Goal: Information Seeking & Learning: Compare options

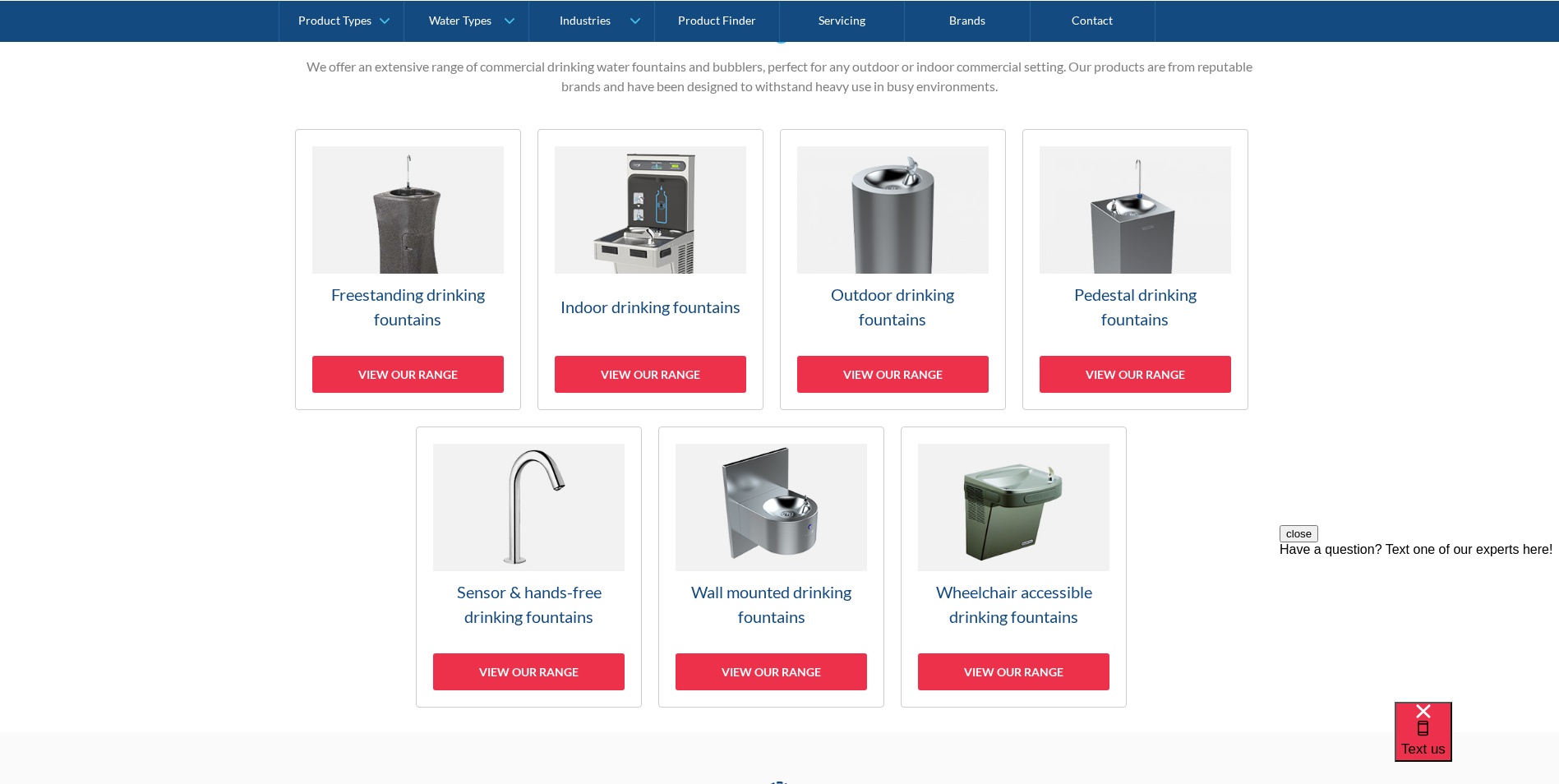
click at [650, 283] on link "Indoor drinking fountains View our range" at bounding box center [651, 269] width 226 height 281
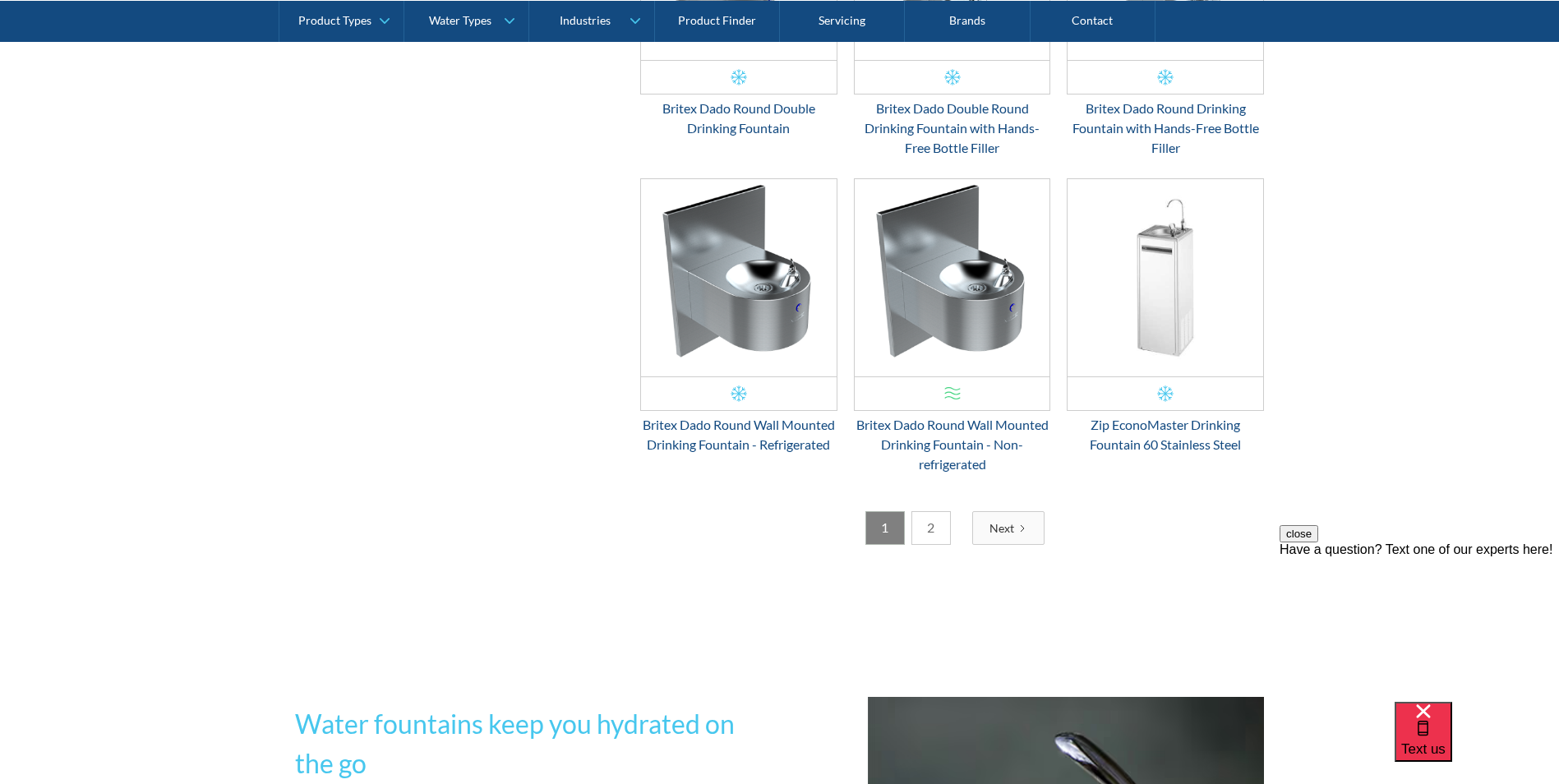
scroll to position [2751, 0]
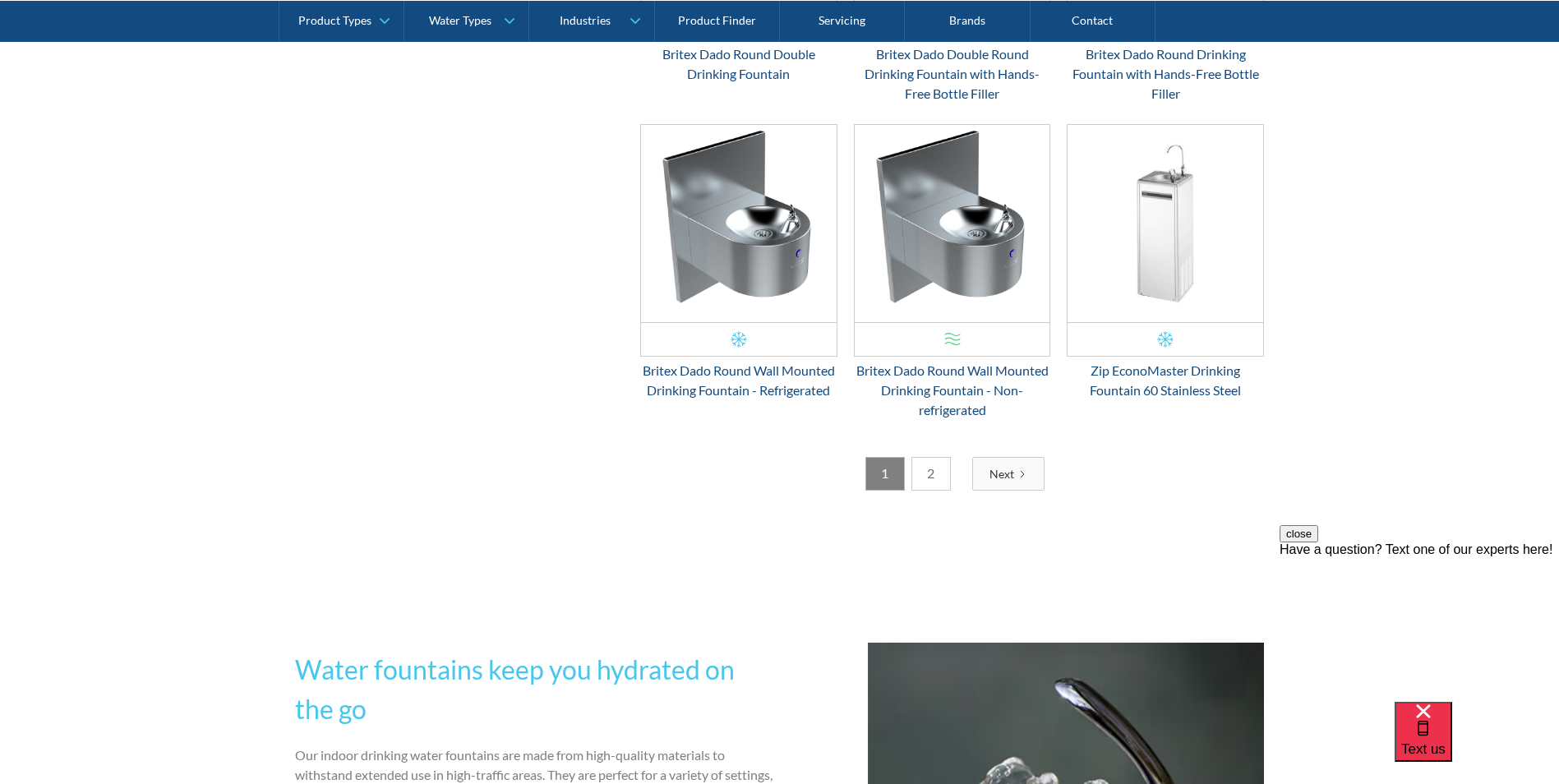
click at [940, 489] on link "2" at bounding box center [931, 474] width 39 height 33
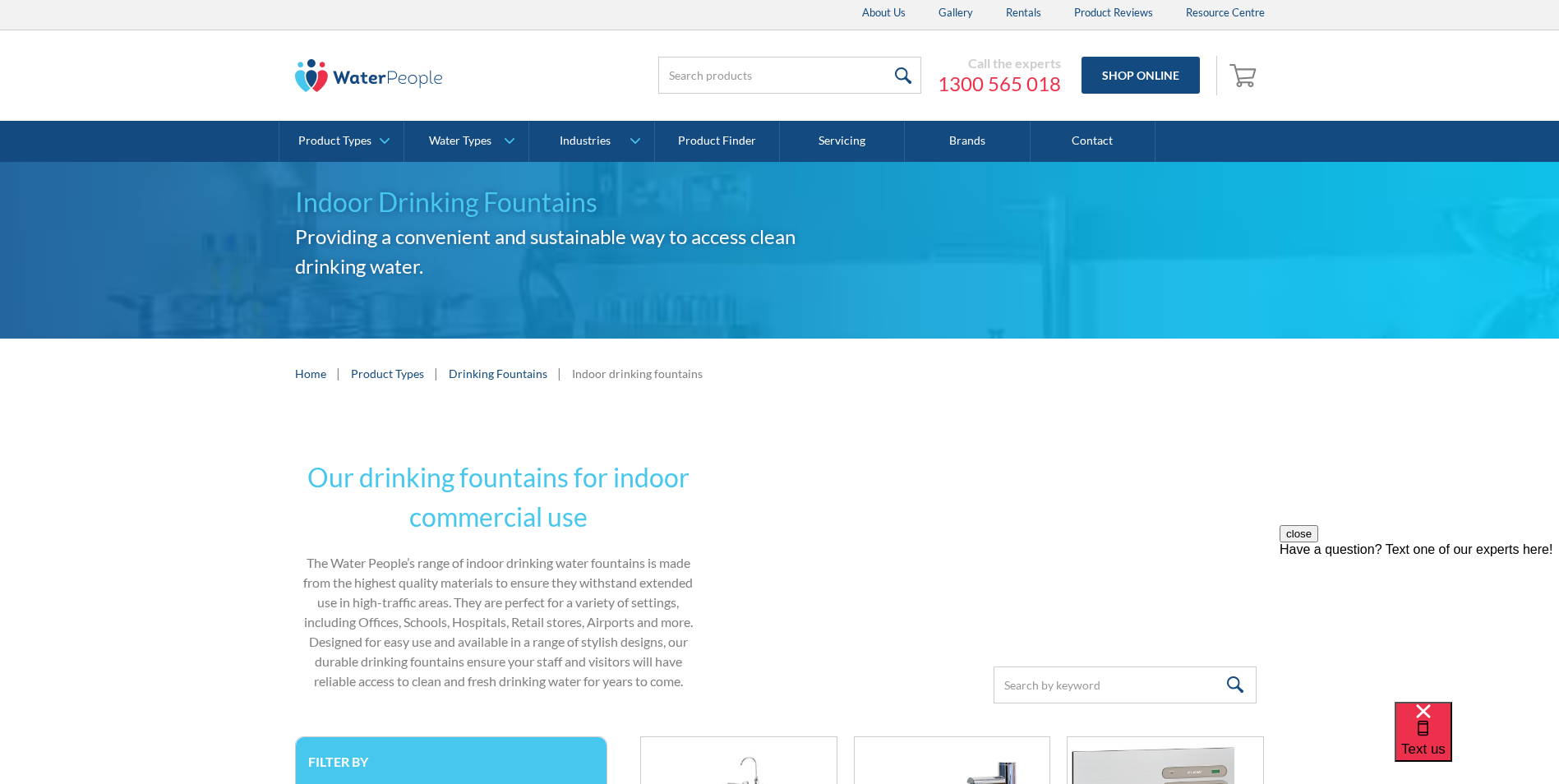
scroll to position [0, 0]
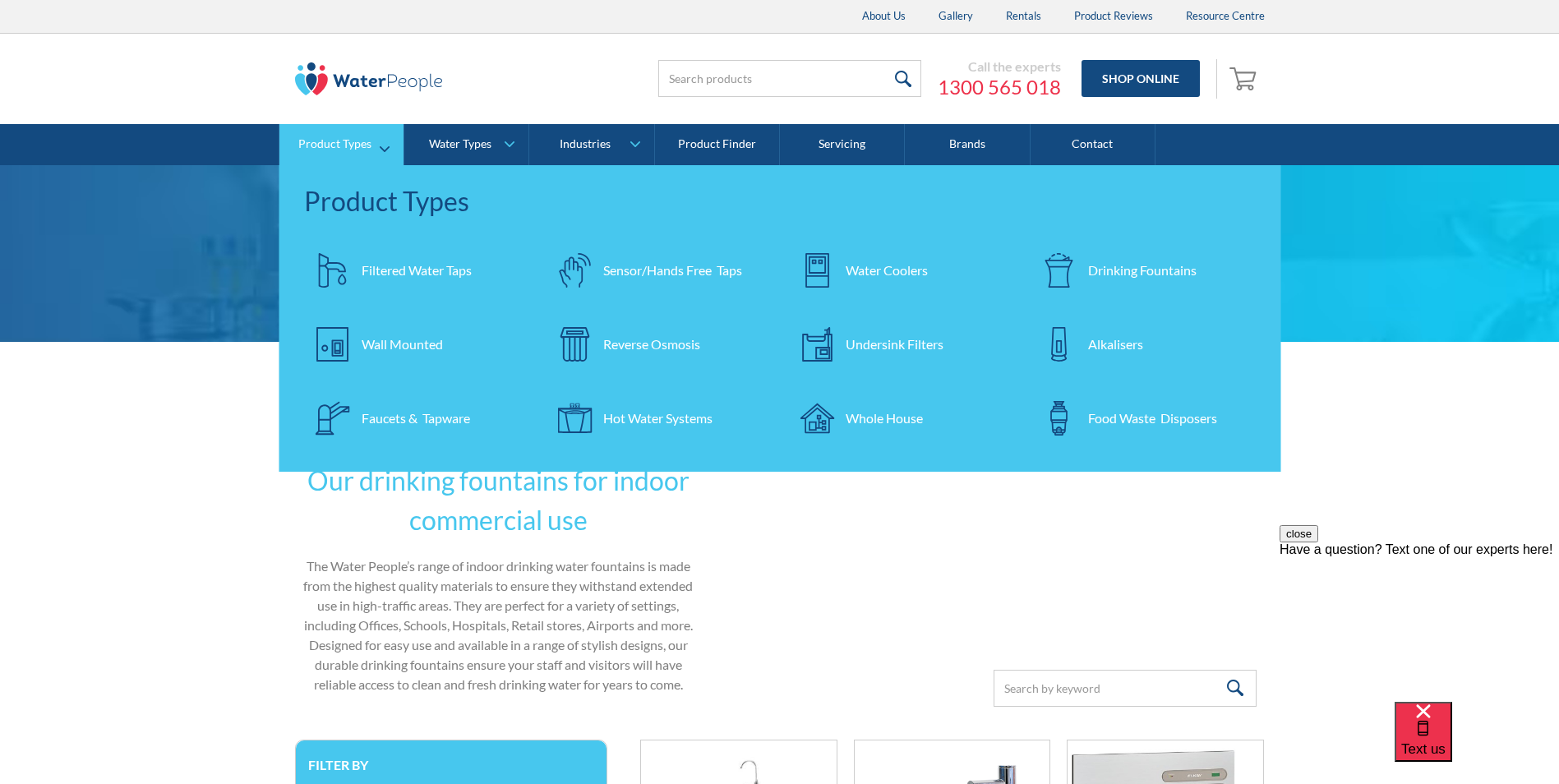
click at [862, 267] on div "Water Coolers" at bounding box center [887, 270] width 82 height 19
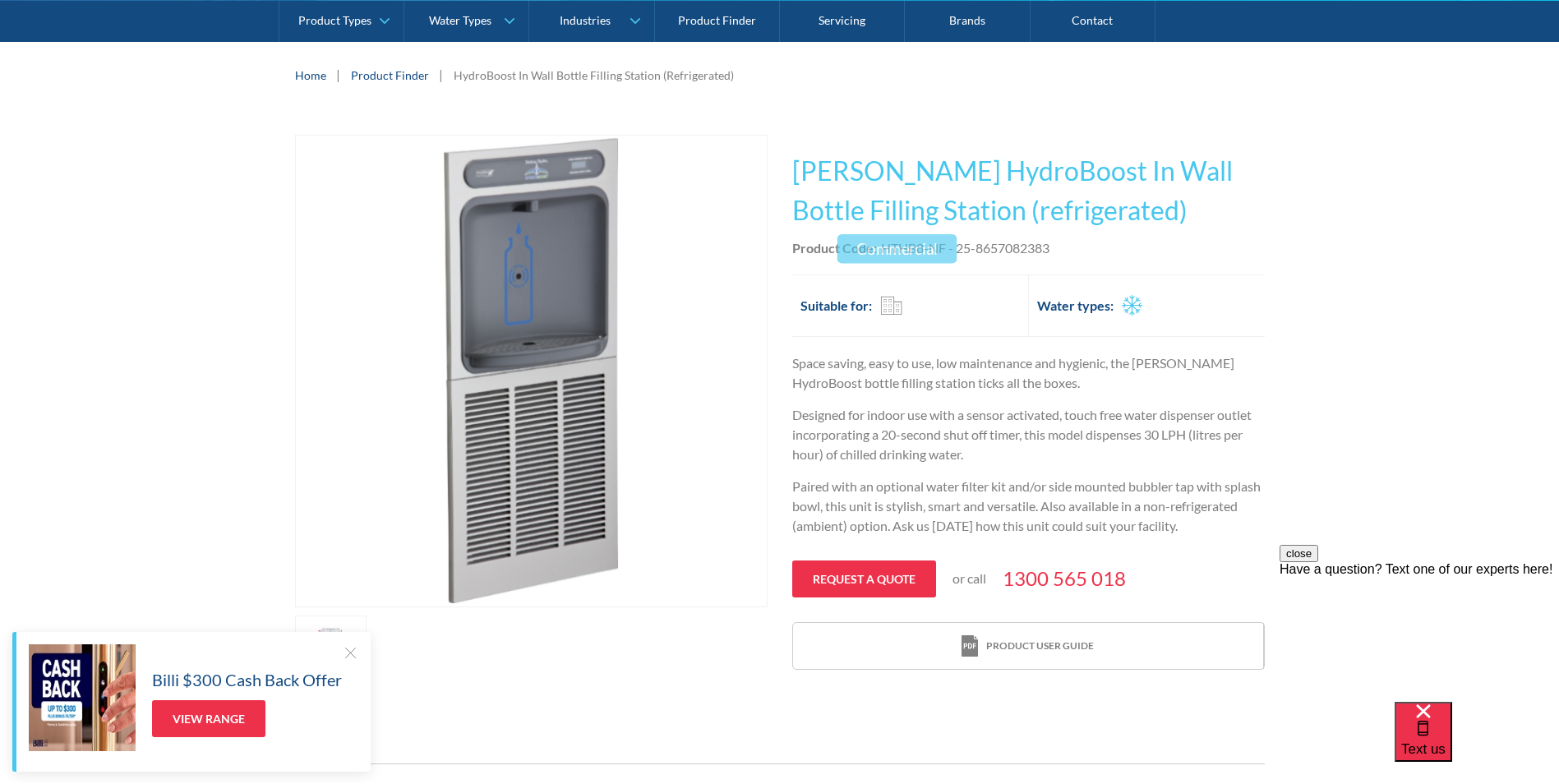
scroll to position [246, 0]
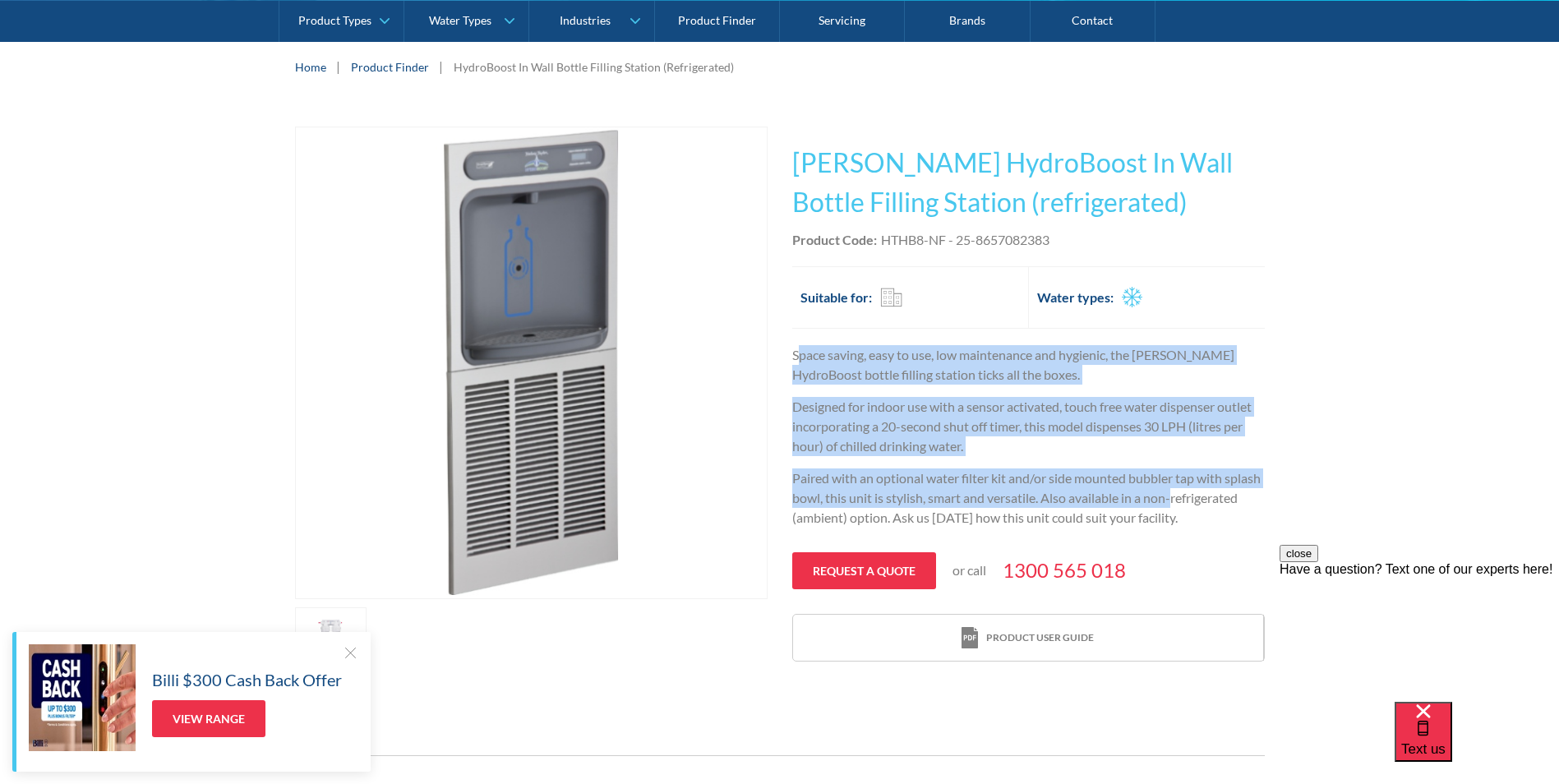
drag, startPoint x: 796, startPoint y: 347, endPoint x: 1272, endPoint y: 502, distance: 500.6
click at [1272, 502] on div "Play video Fits Most Brands Best Seller No items found. This tap design is incl…" at bounding box center [779, 399] width 1559 height 595
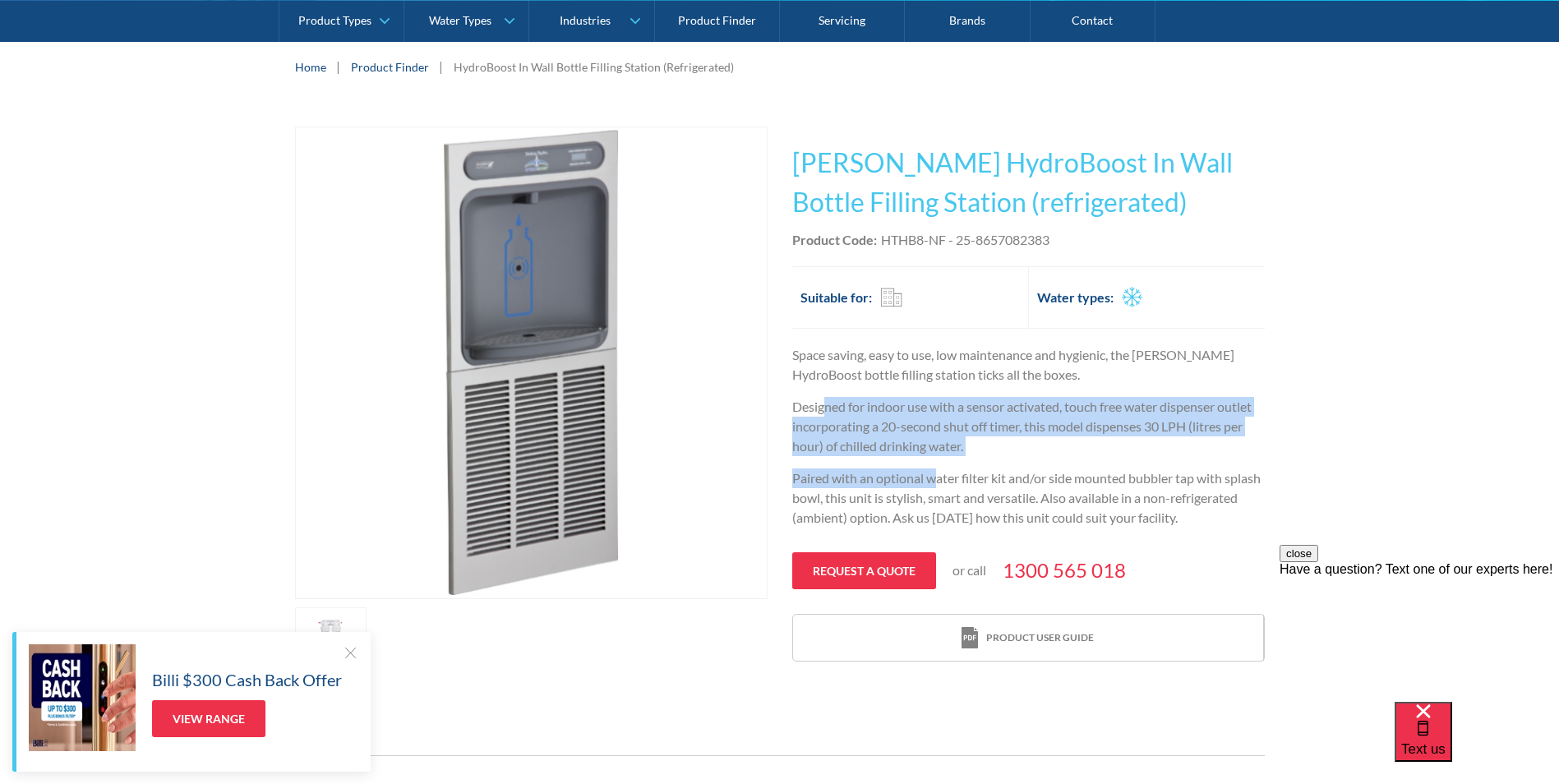
drag, startPoint x: 826, startPoint y: 409, endPoint x: 936, endPoint y: 467, distance: 124.4
click at [936, 467] on div "Space saving, easy to use, low maintenance and hygienic, the Halsey Taylor Hydr…" at bounding box center [1028, 443] width 473 height 195
drag, startPoint x: 936, startPoint y: 467, endPoint x: 929, endPoint y: 474, distance: 9.9
click at [936, 468] on p "Paired with an optional water filter kit and/or side mounted bubbler tap with s…" at bounding box center [1028, 497] width 473 height 59
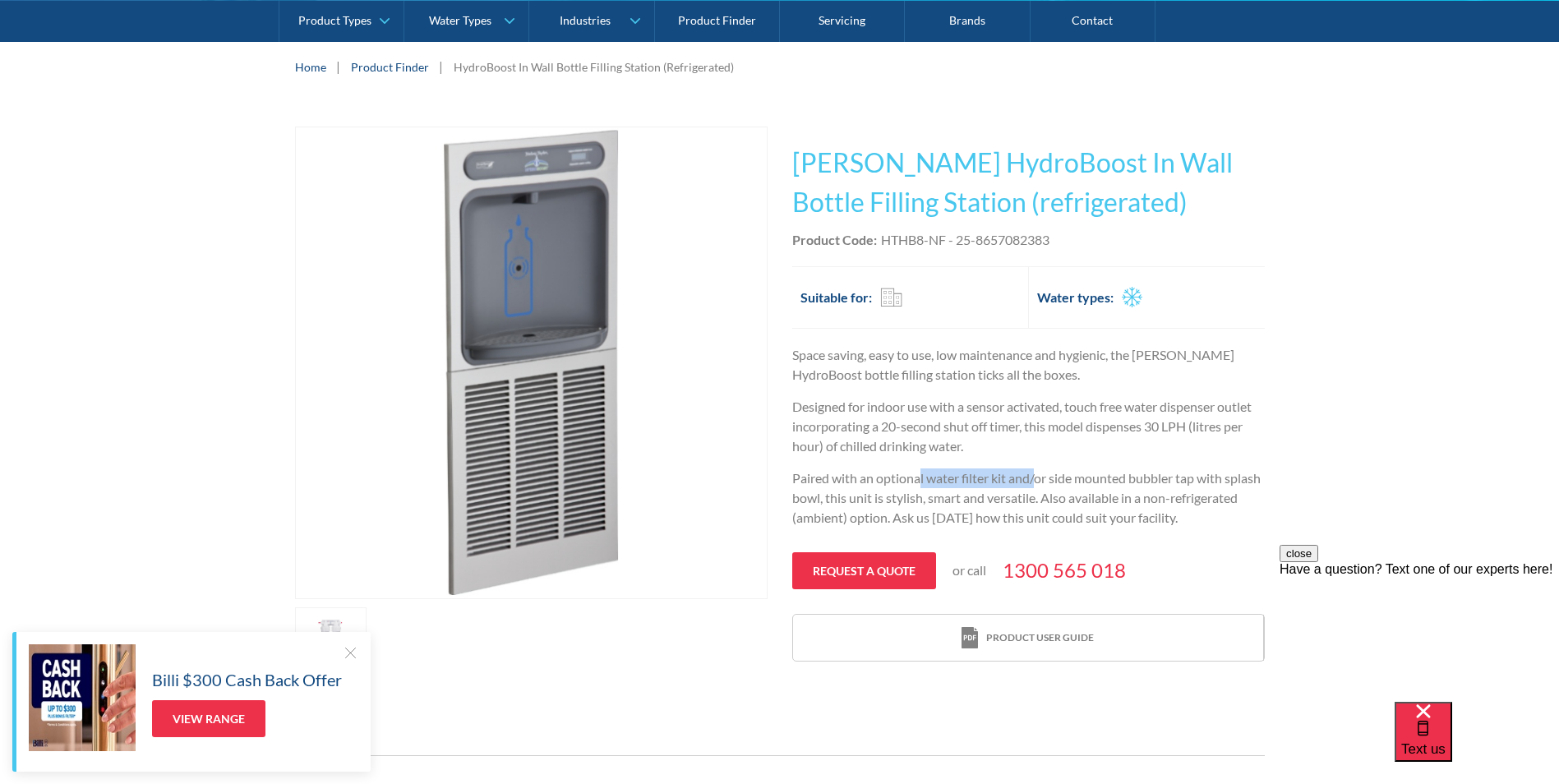
drag, startPoint x: 918, startPoint y: 476, endPoint x: 1038, endPoint y: 474, distance: 120.0
click at [1038, 474] on p "Paired with an optional water filter kit and/or side mounted bubbler tap with s…" at bounding box center [1028, 497] width 473 height 59
drag, startPoint x: 974, startPoint y: 475, endPoint x: 1041, endPoint y: 475, distance: 67.0
click at [1041, 475] on p "Paired with an optional water filter kit and/or side mounted bubbler tap with s…" at bounding box center [1028, 497] width 473 height 59
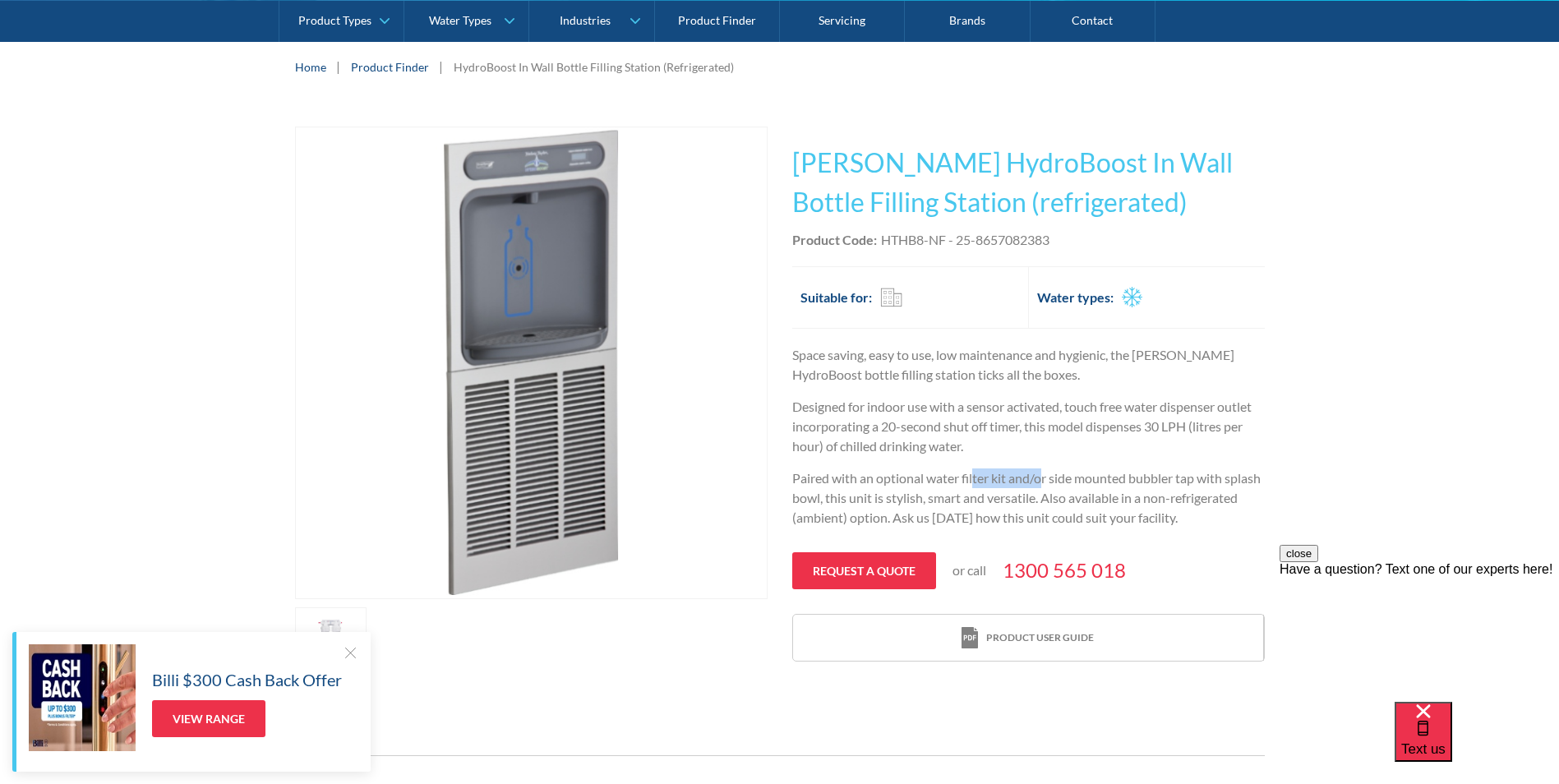
click at [1041, 475] on p "Paired with an optional water filter kit and/or side mounted bubbler tap with s…" at bounding box center [1028, 497] width 473 height 59
drag, startPoint x: 855, startPoint y: 489, endPoint x: 944, endPoint y: 495, distance: 89.2
click at [944, 495] on p "Paired with an optional water filter kit and/or side mounted bubbler tap with s…" at bounding box center [1028, 497] width 473 height 59
drag, startPoint x: 904, startPoint y: 495, endPoint x: 988, endPoint y: 495, distance: 84.0
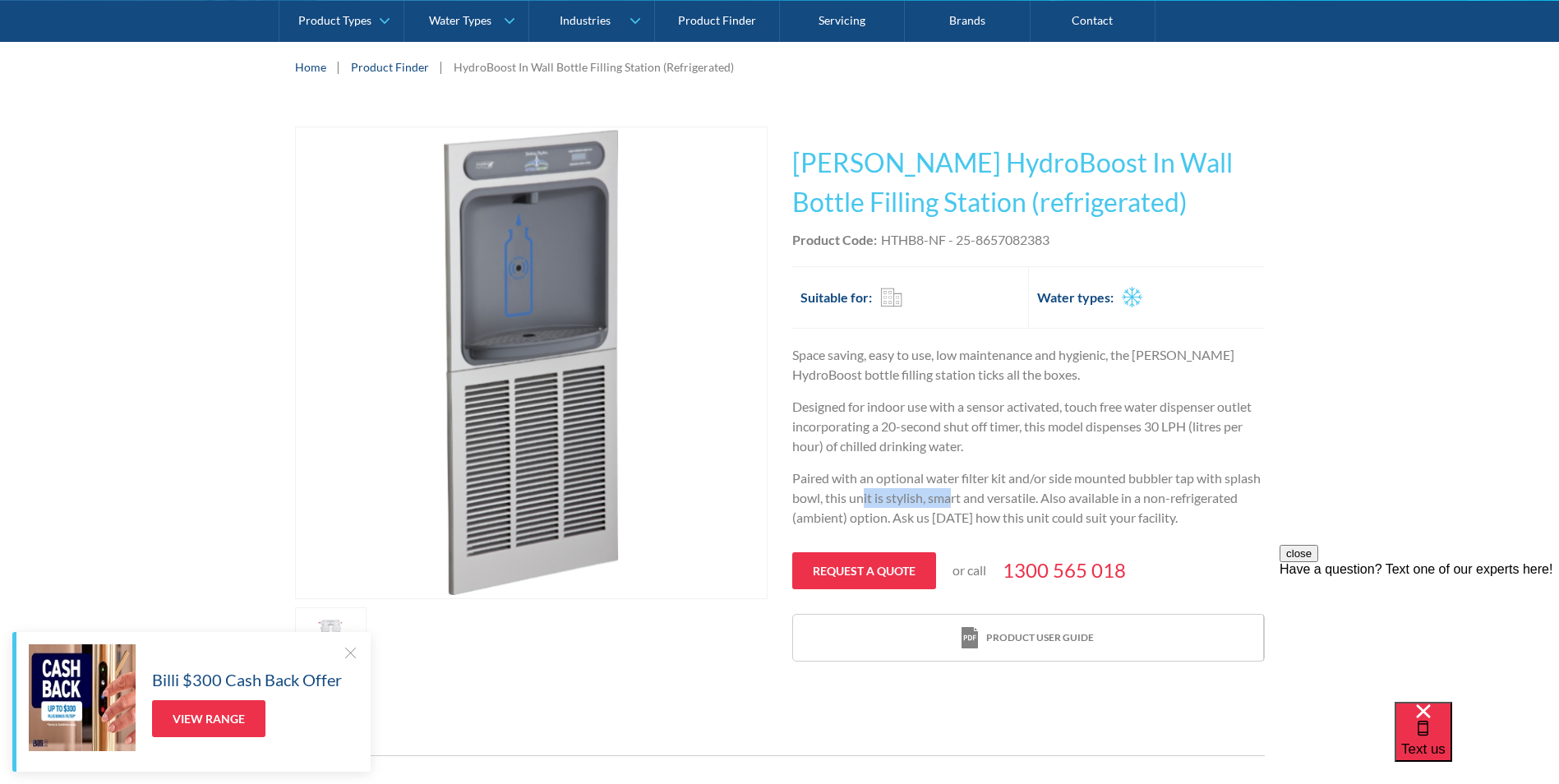
click at [988, 495] on p "Paired with an optional water filter kit and/or side mounted bubbler tap with s…" at bounding box center [1028, 497] width 473 height 59
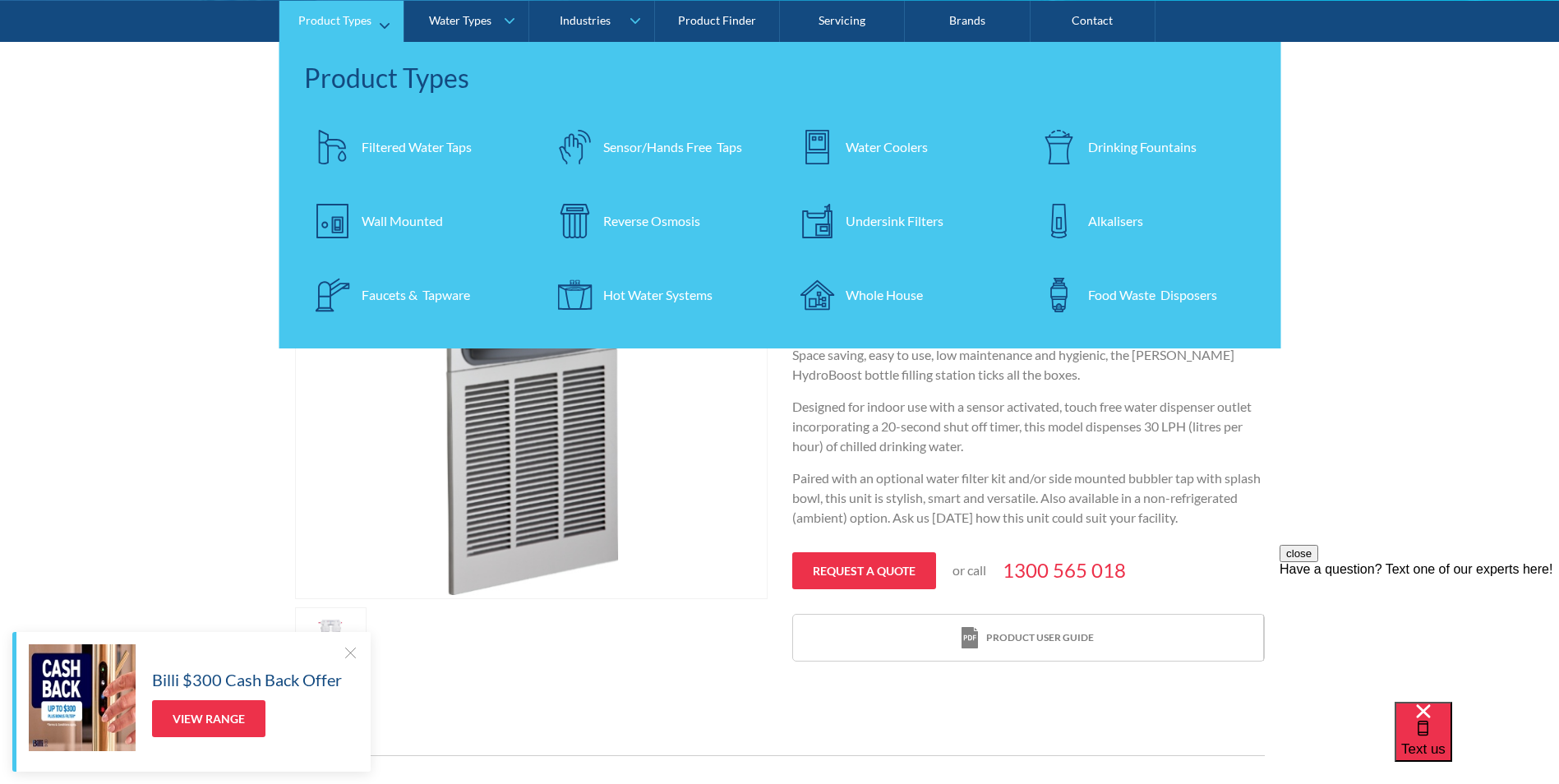
scroll to position [82, 0]
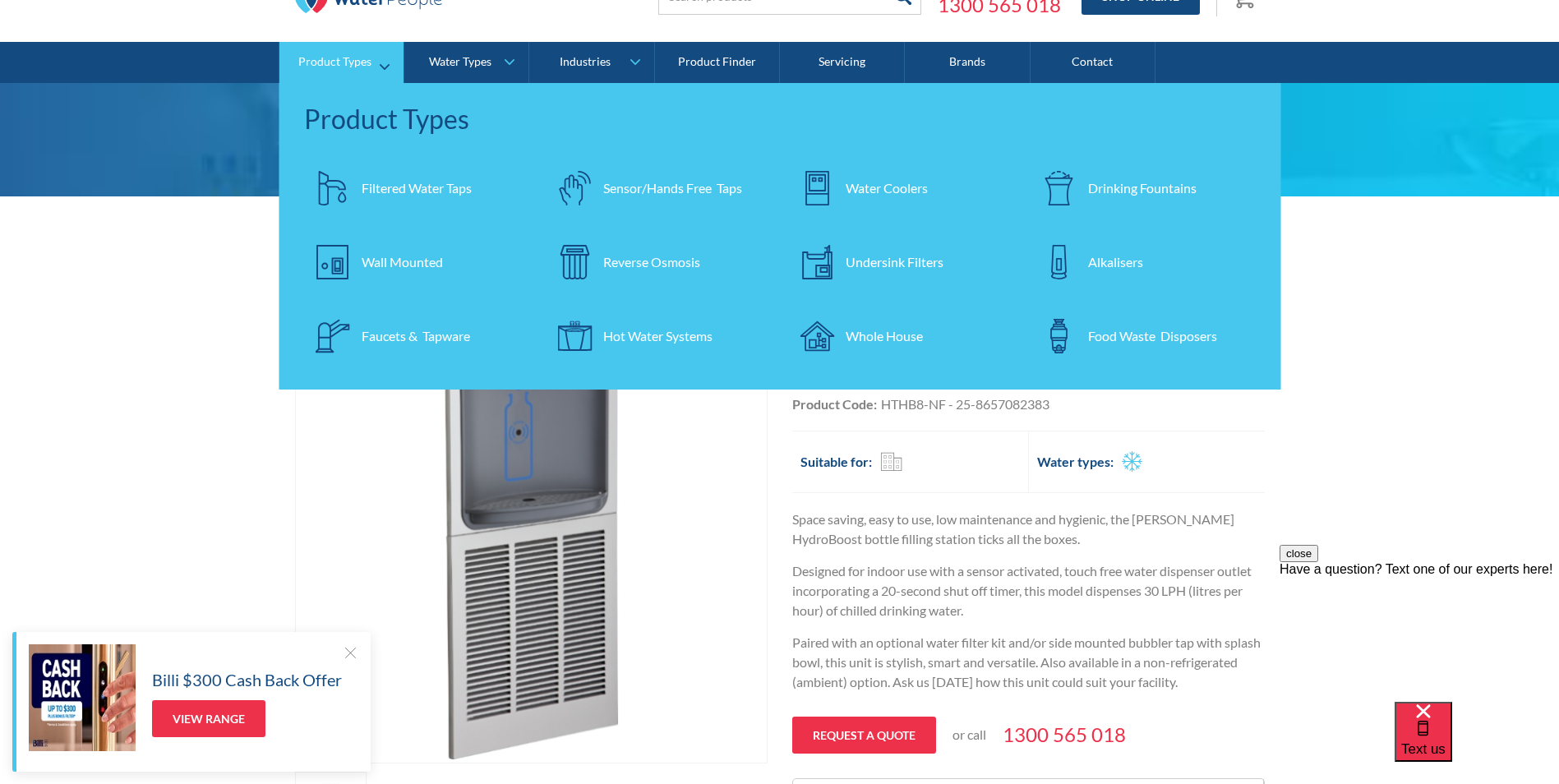
click at [884, 182] on div "Water Coolers" at bounding box center [887, 188] width 82 height 19
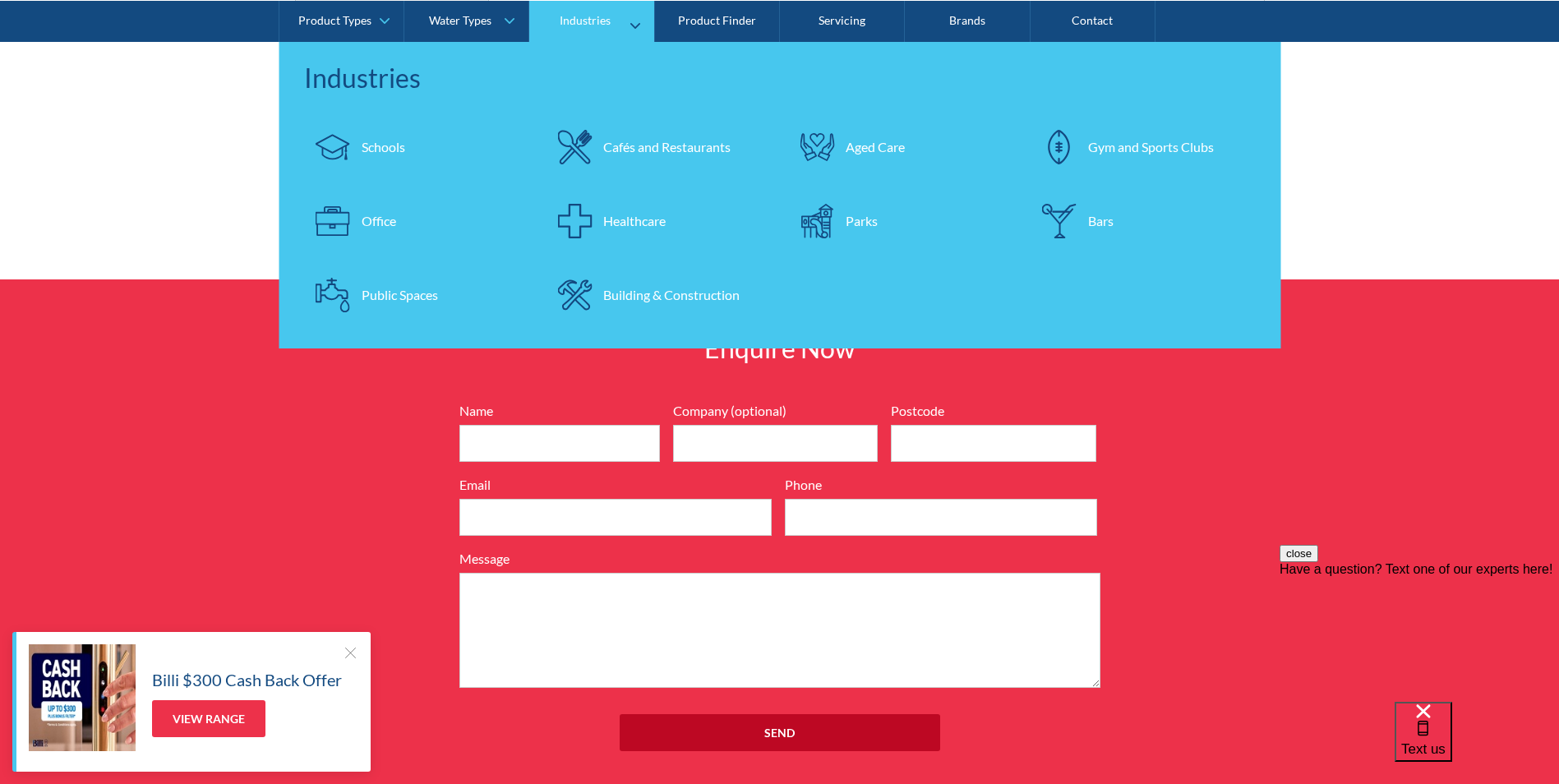
scroll to position [1807, 0]
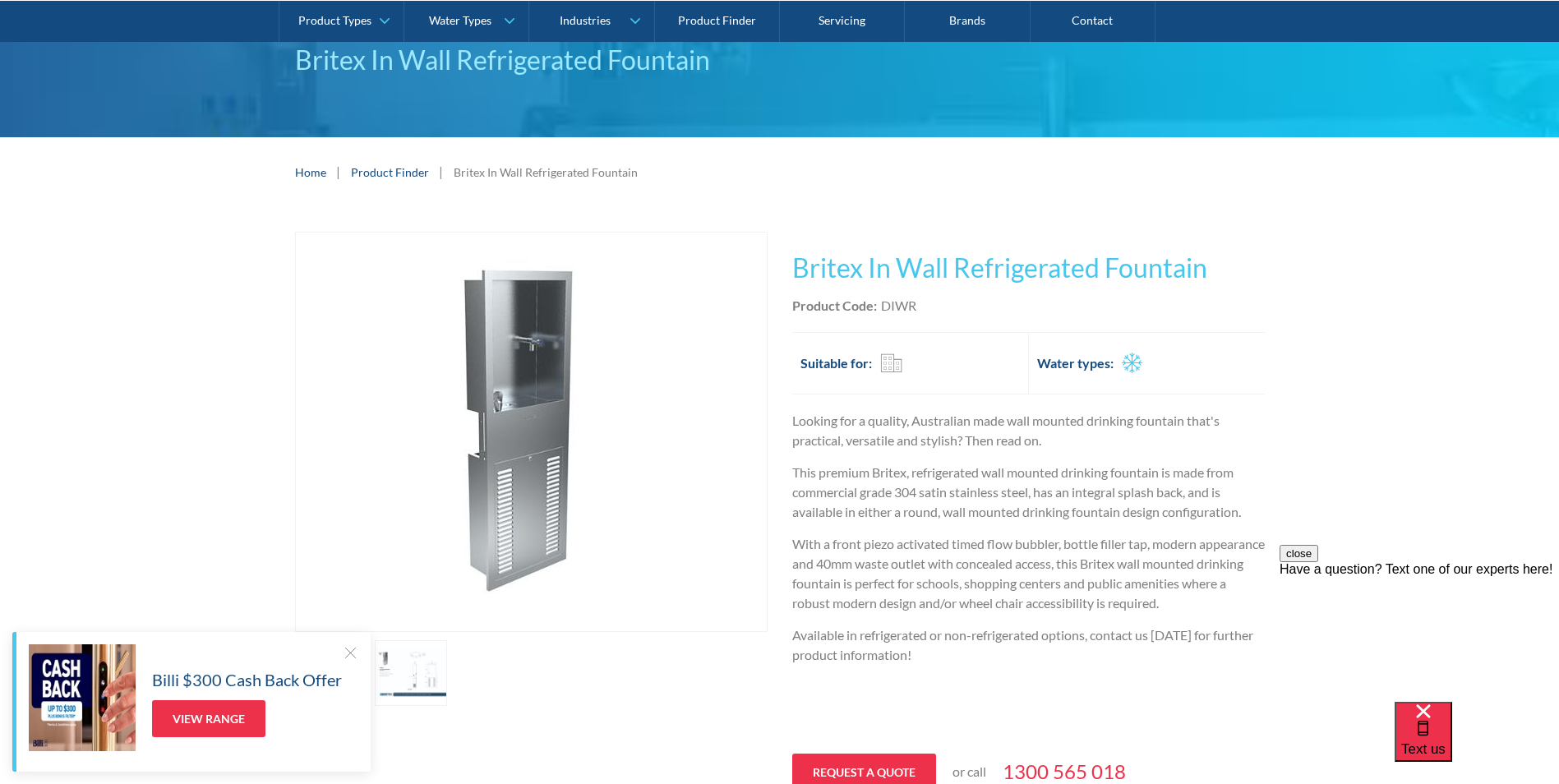
scroll to position [164, 0]
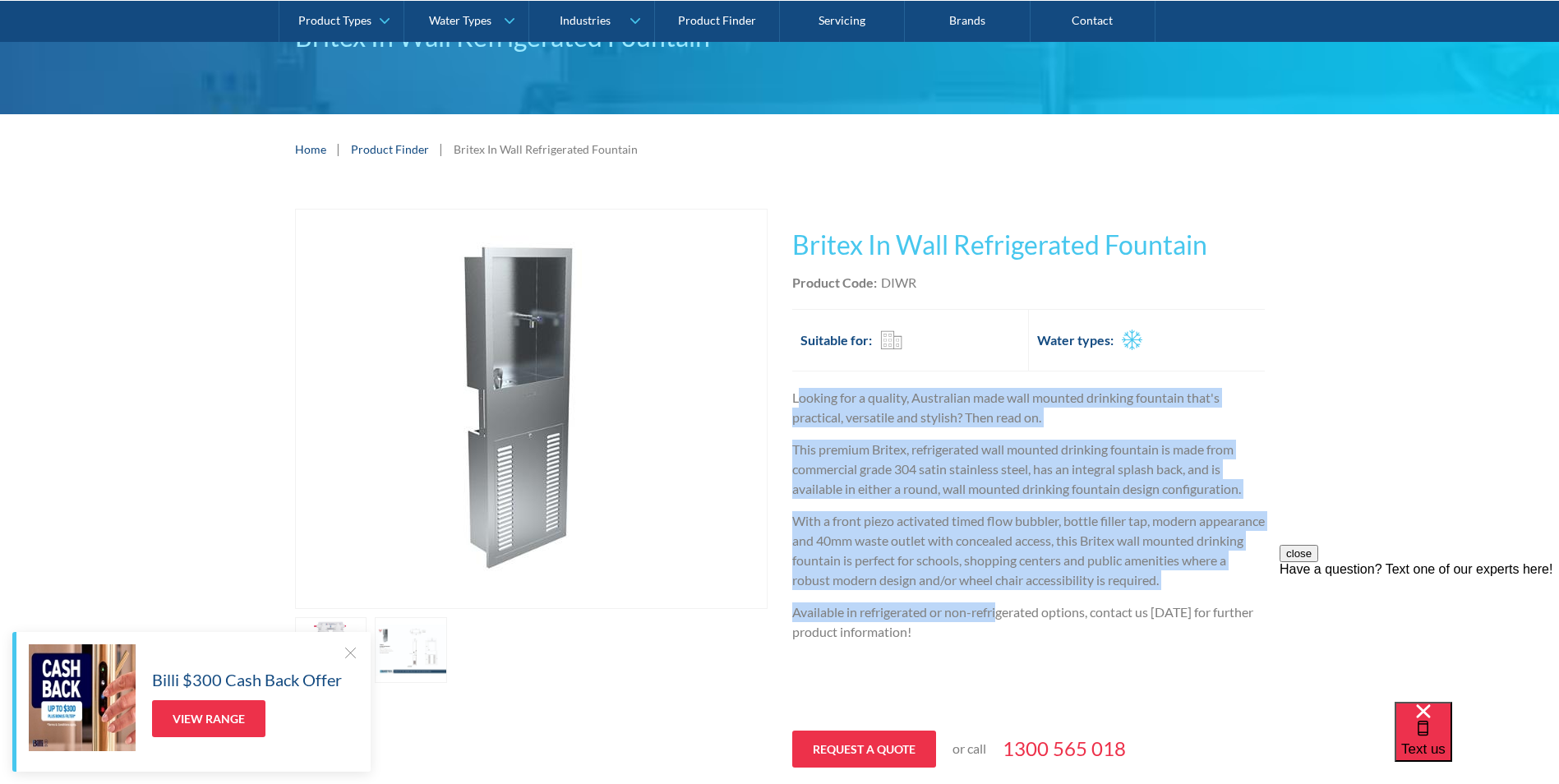
drag, startPoint x: 799, startPoint y: 390, endPoint x: 999, endPoint y: 631, distance: 313.2
click at [999, 631] on div "Looking for a quality, Australian made wall mounted drinking fountain that's pr…" at bounding box center [1028, 552] width 473 height 331
drag, startPoint x: 999, startPoint y: 631, endPoint x: 969, endPoint y: 646, distance: 33.5
click at [986, 641] on p "Available in refrigerated or non-refrigerated options, contact us [DATE] for fu…" at bounding box center [1028, 622] width 473 height 39
drag, startPoint x: 941, startPoint y: 655, endPoint x: 790, endPoint y: 393, distance: 302.4
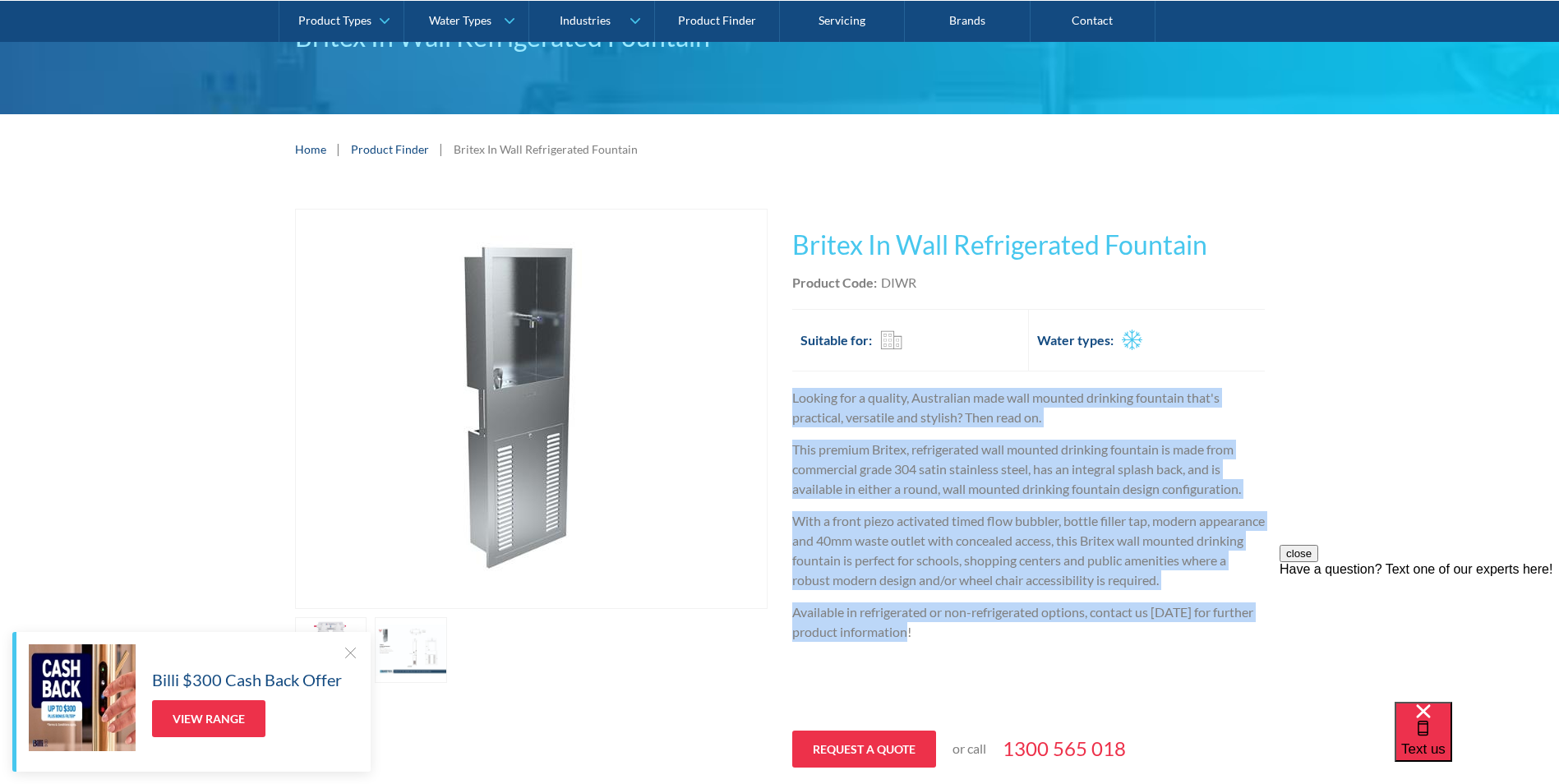
click at [790, 393] on div "Play video Fits Most Brands Best Seller No items found. This tap design is incl…" at bounding box center [780, 501] width 970 height 585
drag, startPoint x: 790, startPoint y: 393, endPoint x: 957, endPoint y: 671, distance: 324.3
click at [957, 671] on div "Play video Fits Most Brands Best Seller No items found. This tap design is incl…" at bounding box center [780, 501] width 970 height 585
click at [954, 666] on div "Looking for a quality, Australian made wall mounted drinking fountain that's pr…" at bounding box center [1028, 552] width 473 height 331
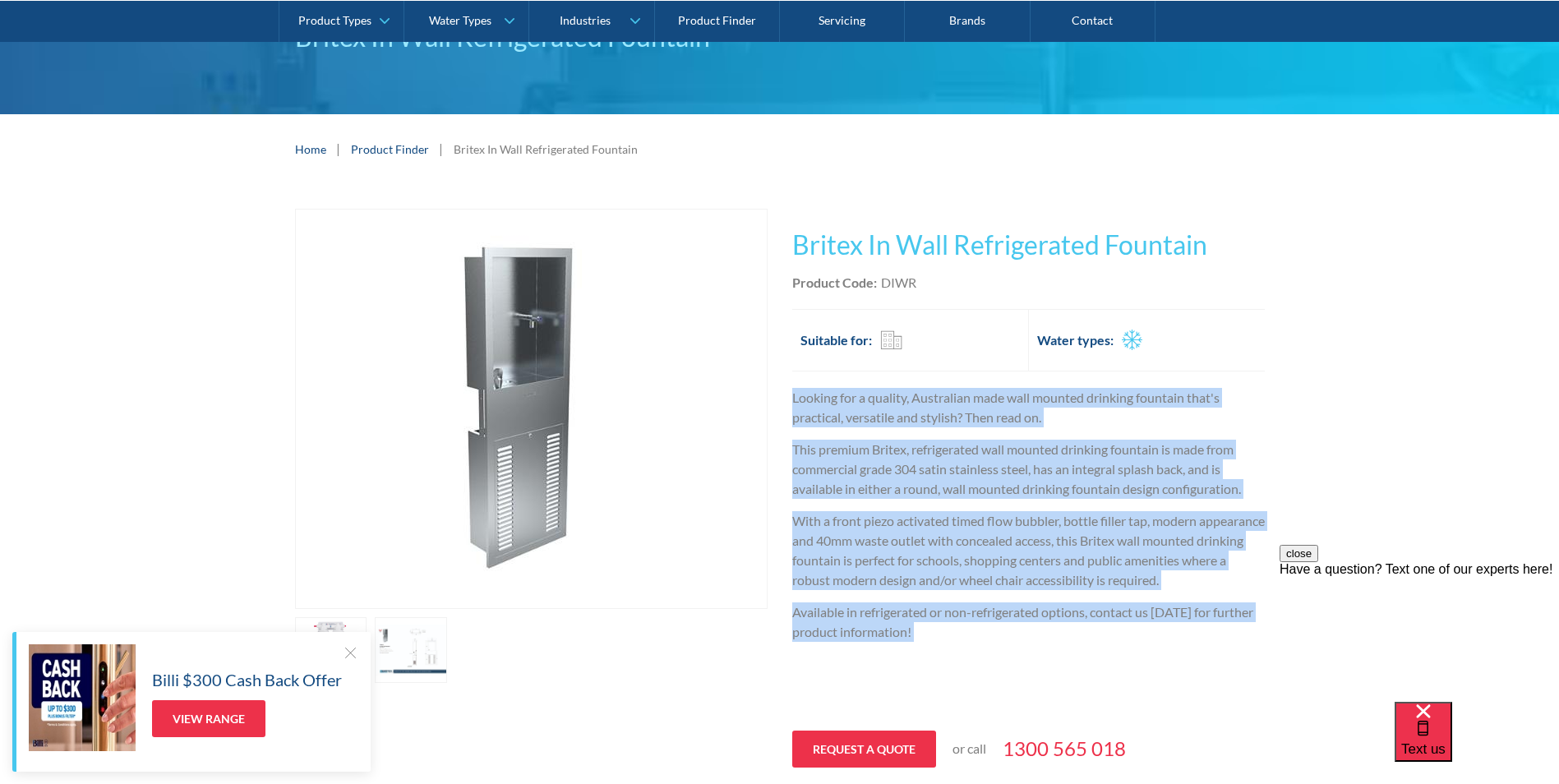
drag, startPoint x: 953, startPoint y: 665, endPoint x: 781, endPoint y: 392, distance: 322.7
click at [781, 392] on div "Play video Fits Most Brands Best Seller No items found. This tap design is incl…" at bounding box center [780, 501] width 970 height 585
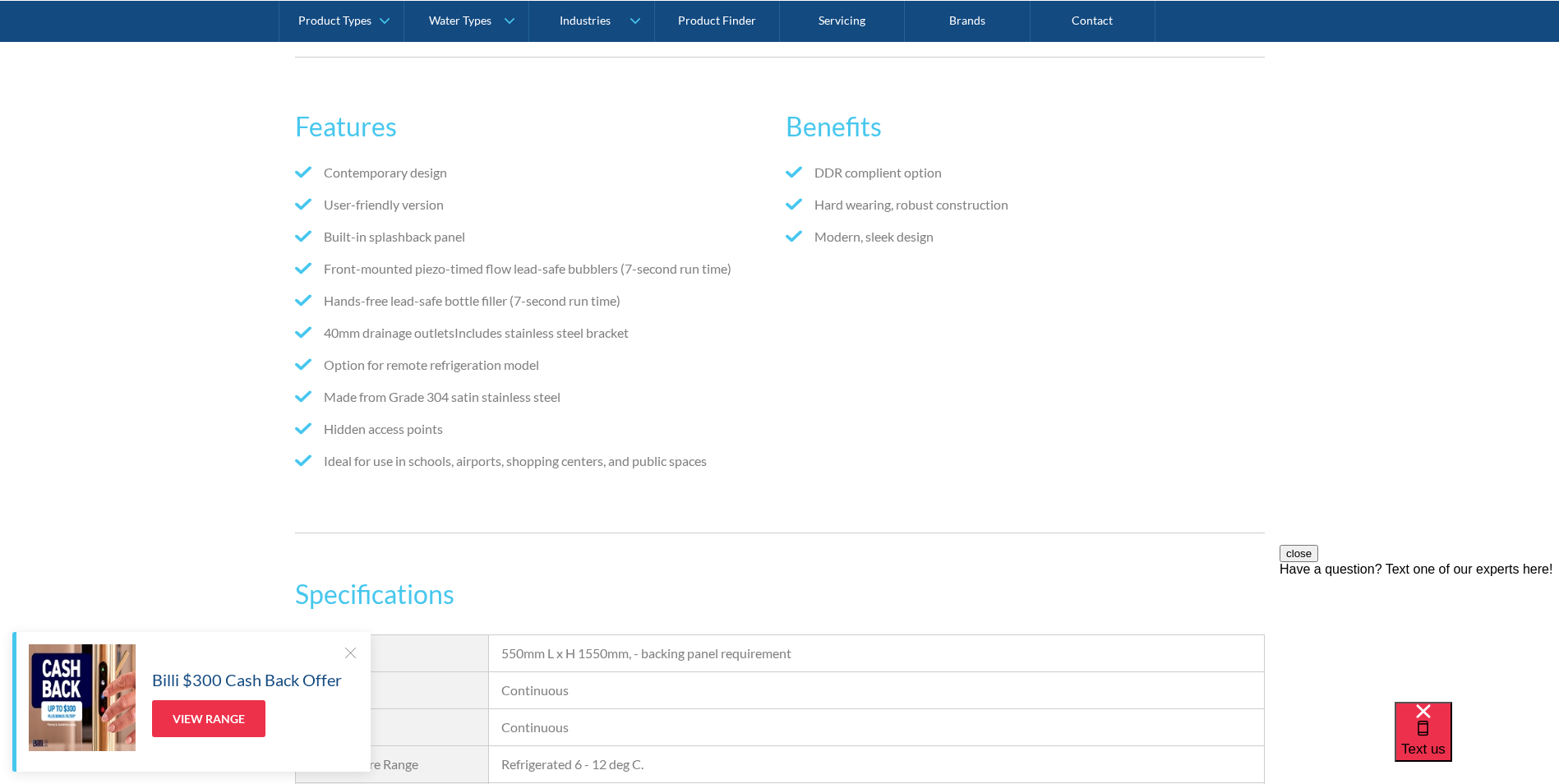
scroll to position [986, 0]
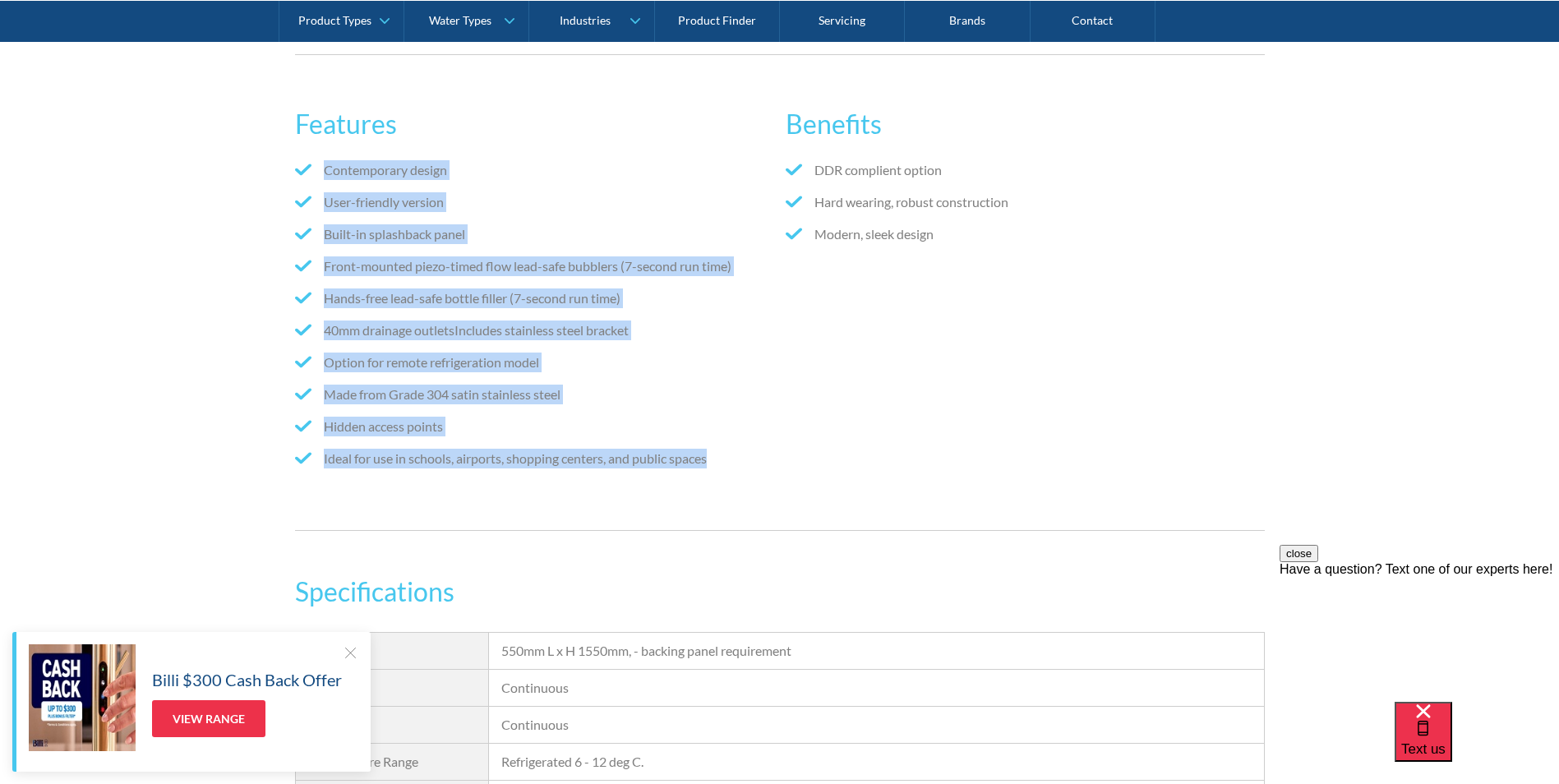
drag, startPoint x: 686, startPoint y: 488, endPoint x: 322, endPoint y: 189, distance: 471.1
click at [322, 189] on ul "Contemporary design User-friendly version Built-in splashback panel Front-mount…" at bounding box center [533, 320] width 478 height 320
click at [322, 180] on li "Contemporary design" at bounding box center [533, 170] width 478 height 19
drag, startPoint x: 746, startPoint y: 479, endPoint x: 333, endPoint y: 187, distance: 505.8
click at [333, 187] on ul "Contemporary design User-friendly version Built-in splashback panel Front-mount…" at bounding box center [533, 320] width 478 height 320
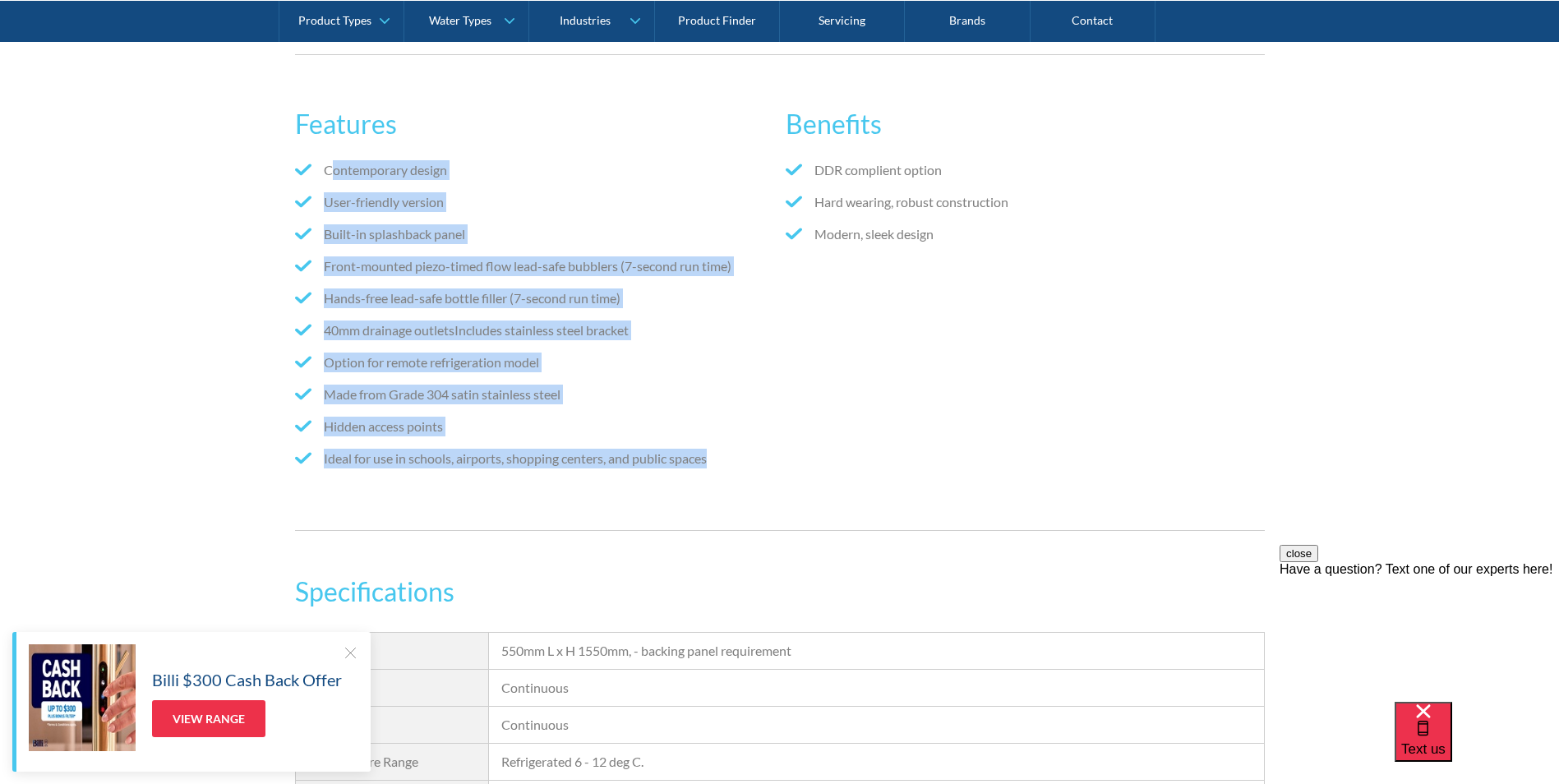
click at [333, 180] on li "Contemporary design" at bounding box center [533, 170] width 478 height 19
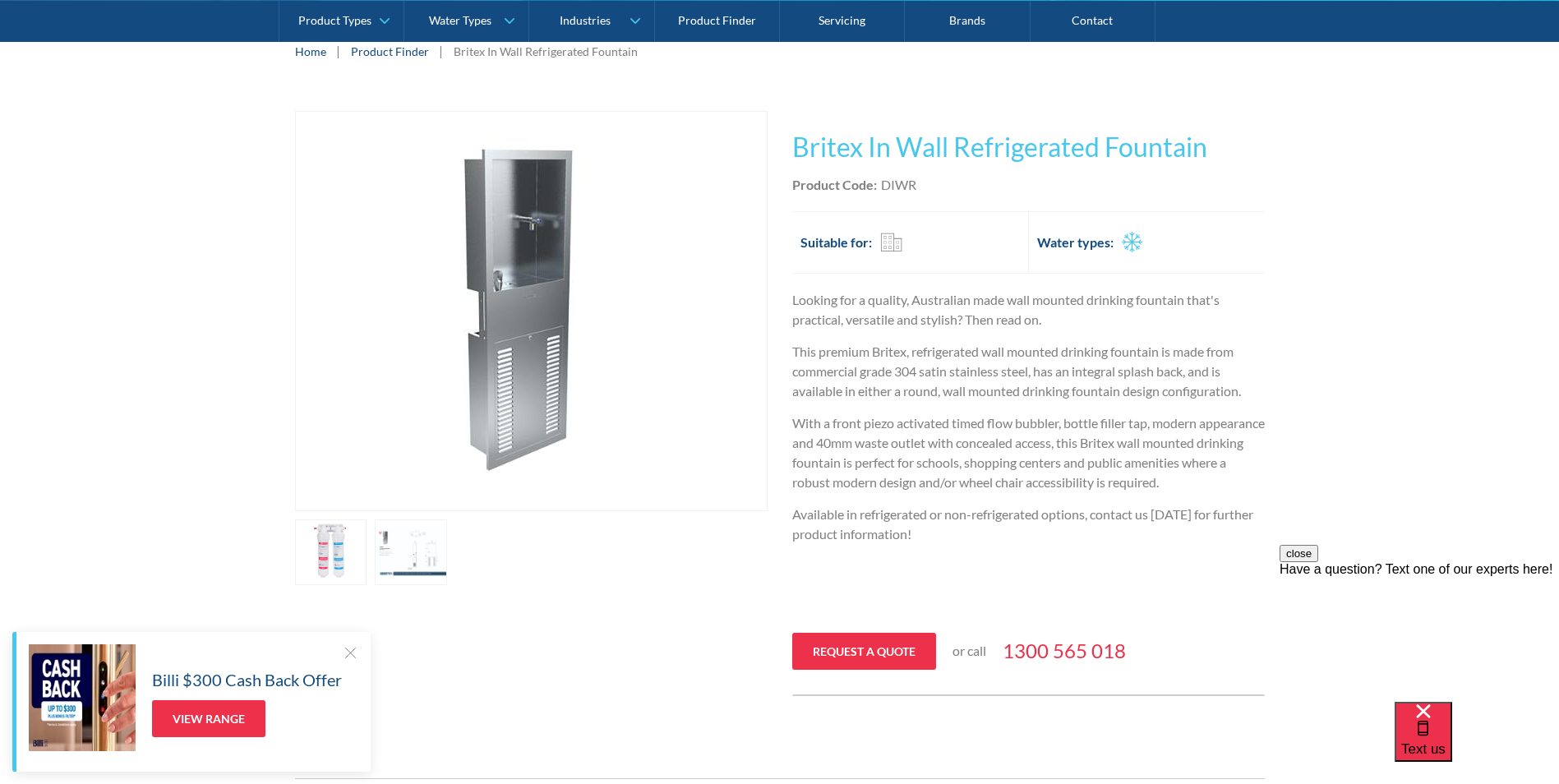
scroll to position [329, 0]
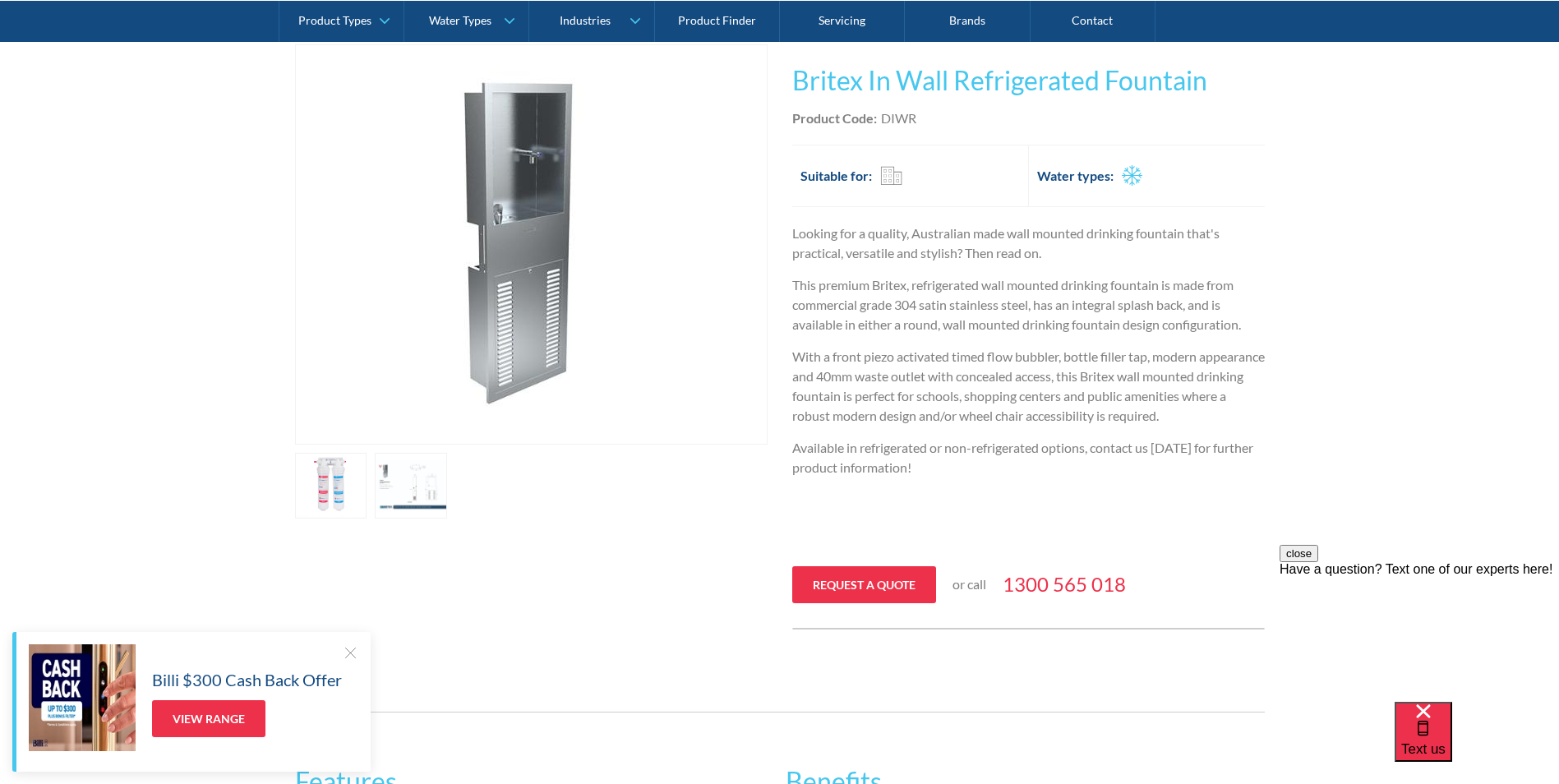
click at [395, 485] on link "open lightbox" at bounding box center [411, 485] width 72 height 66
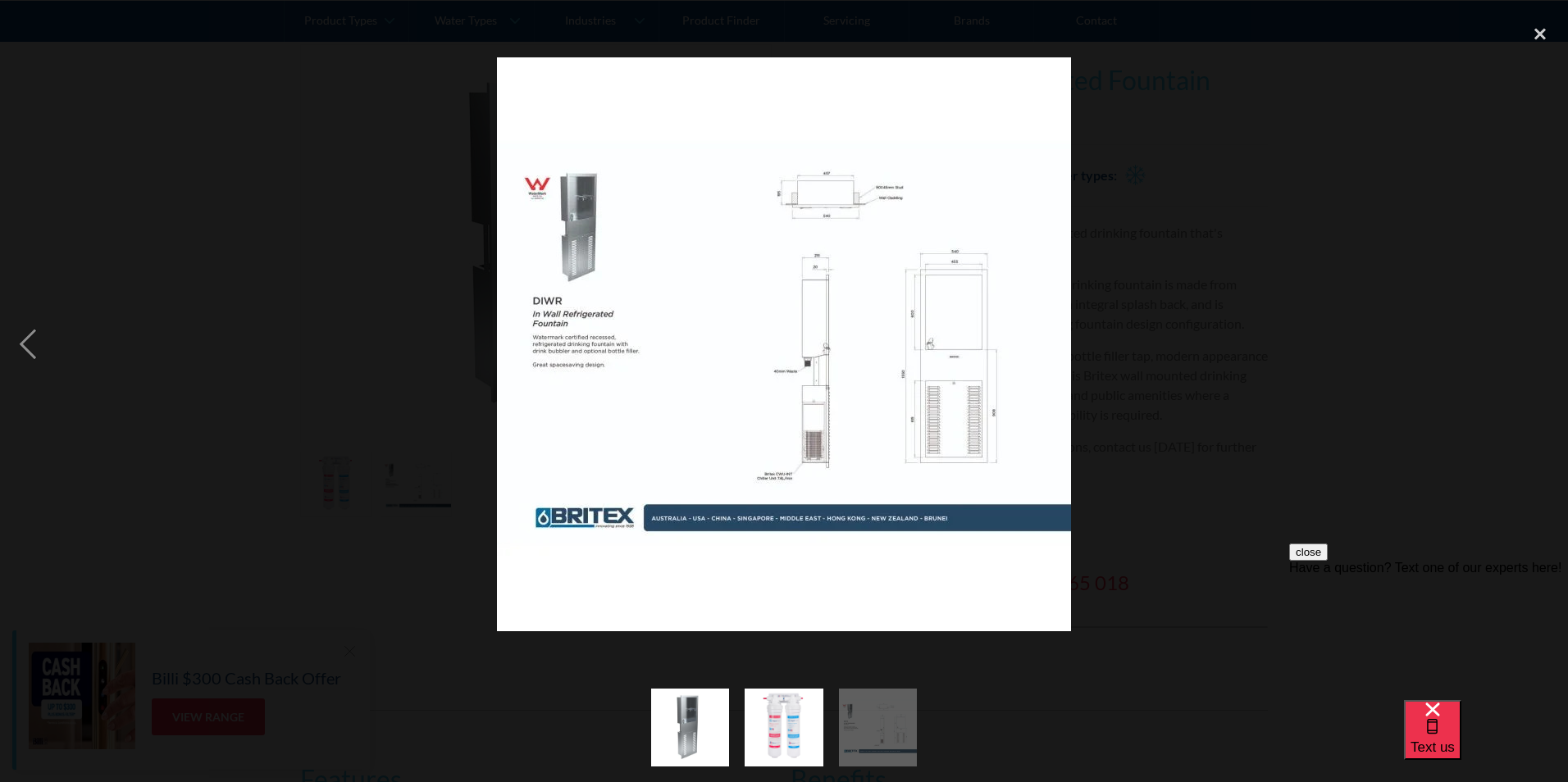
click at [1270, 401] on div at bounding box center [784, 344] width 1568 height 657
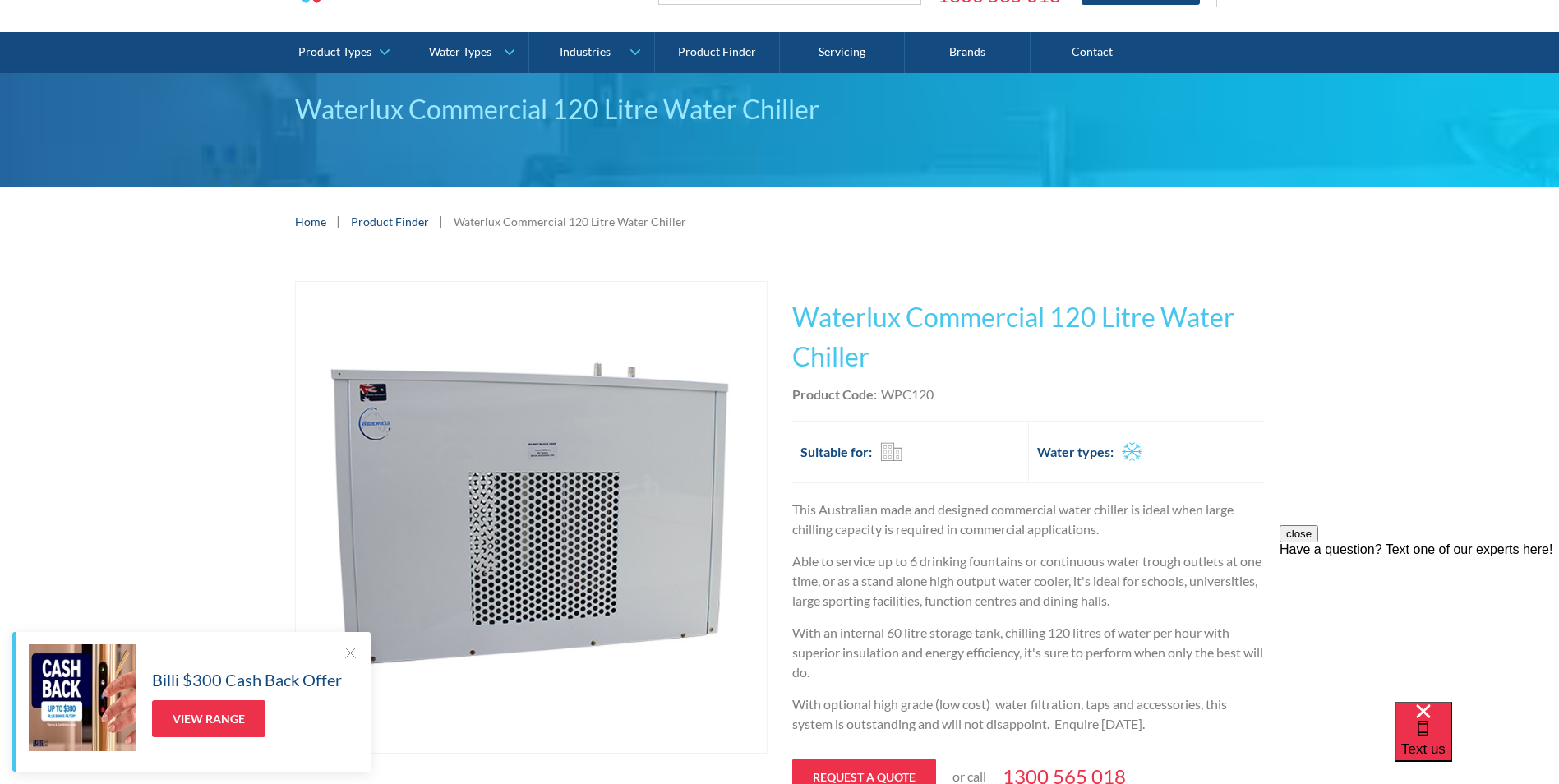
scroll to position [82, 0]
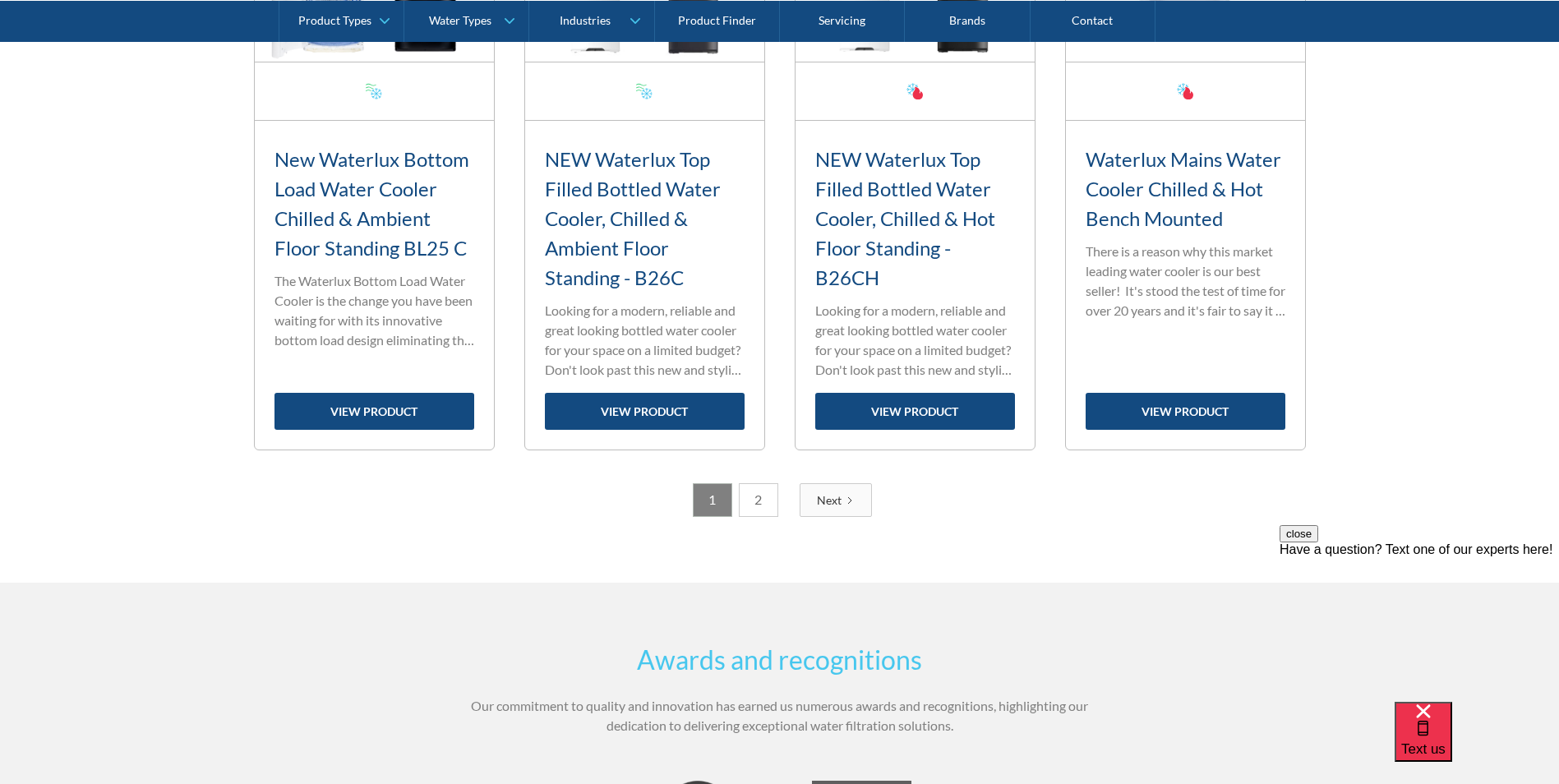
scroll to position [2794, 0]
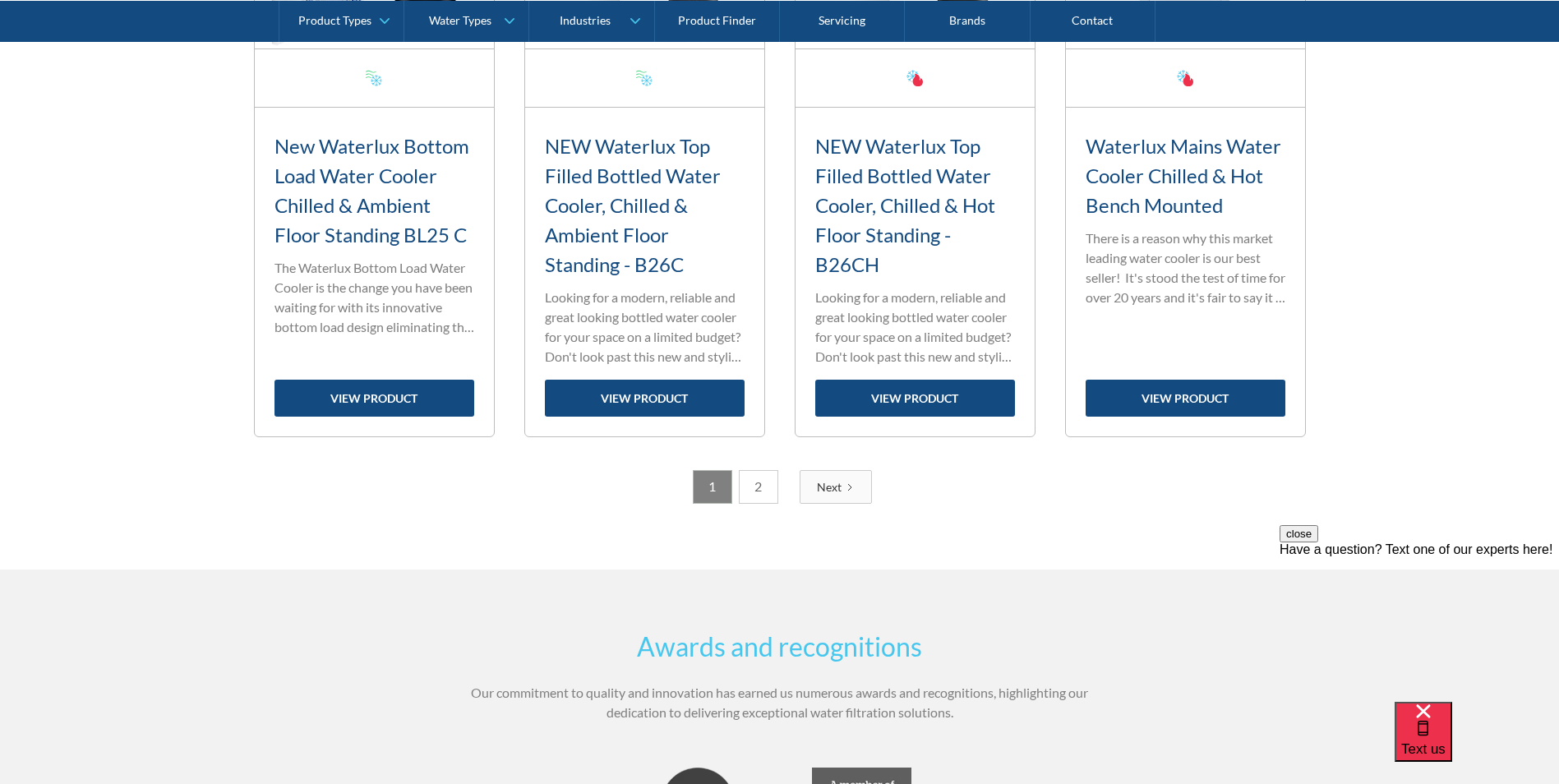
click at [758, 489] on link "2" at bounding box center [758, 487] width 39 height 33
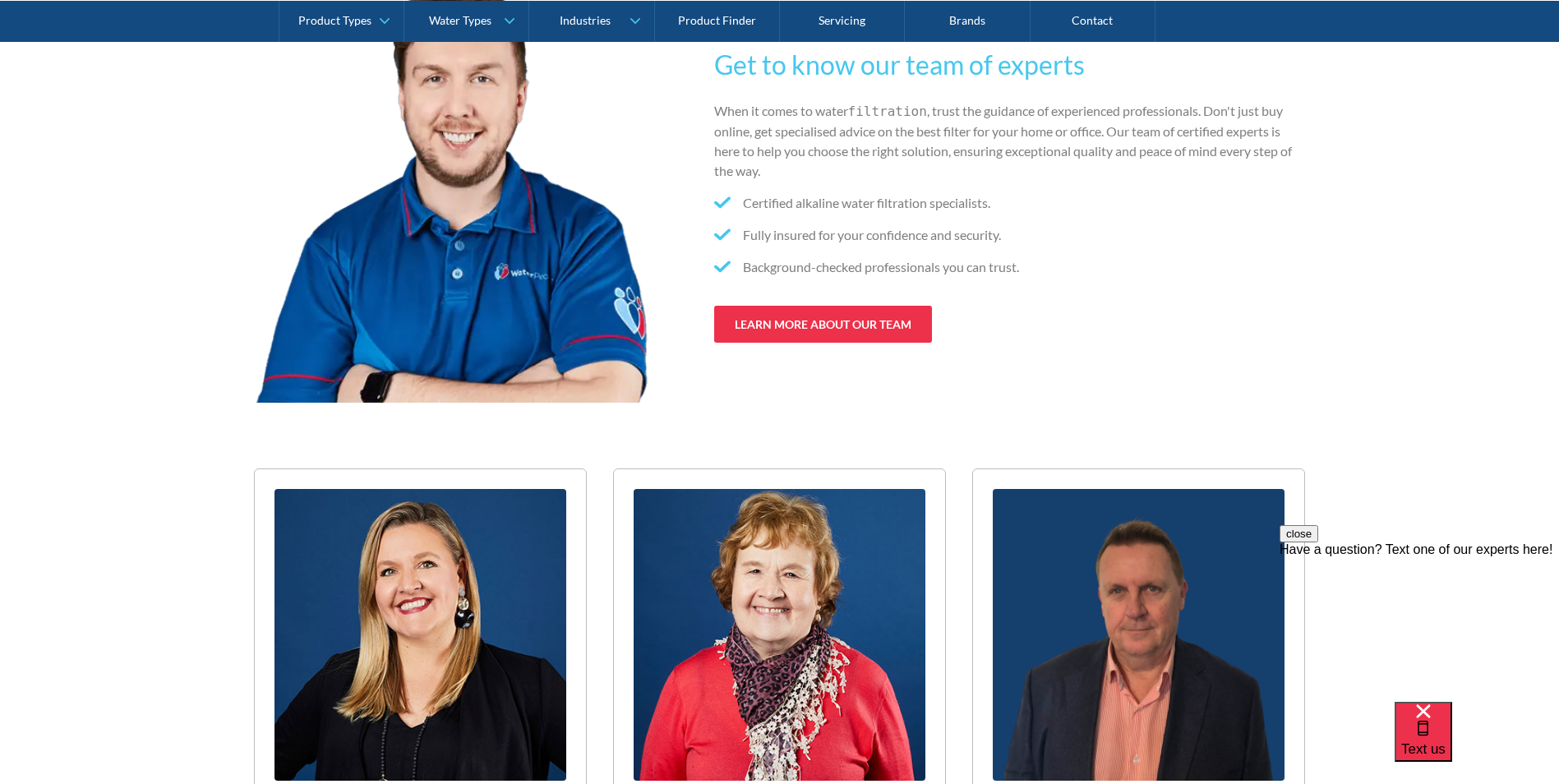
scroll to position [2629, 0]
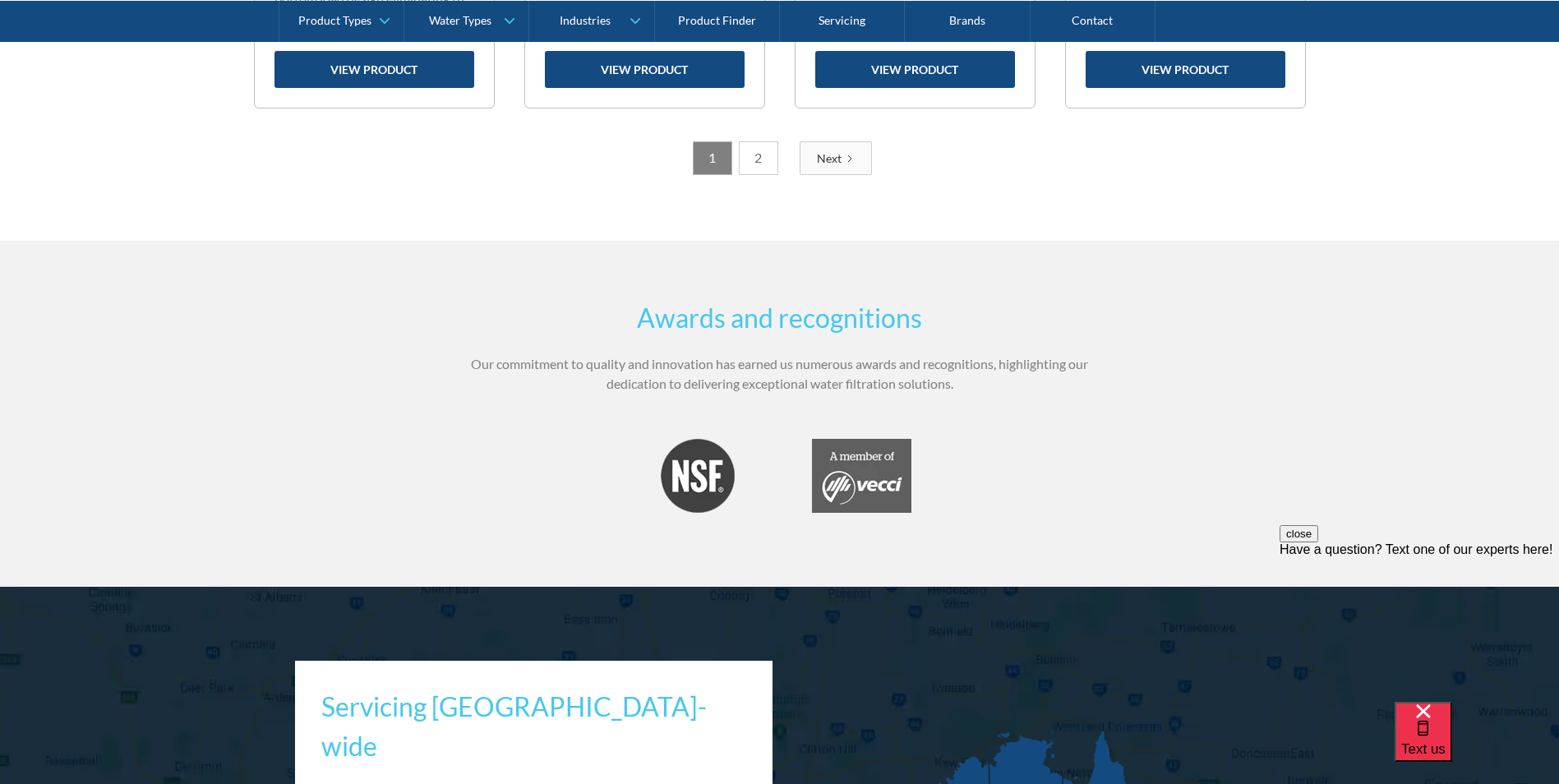
click at [763, 160] on link "2" at bounding box center [758, 158] width 39 height 33
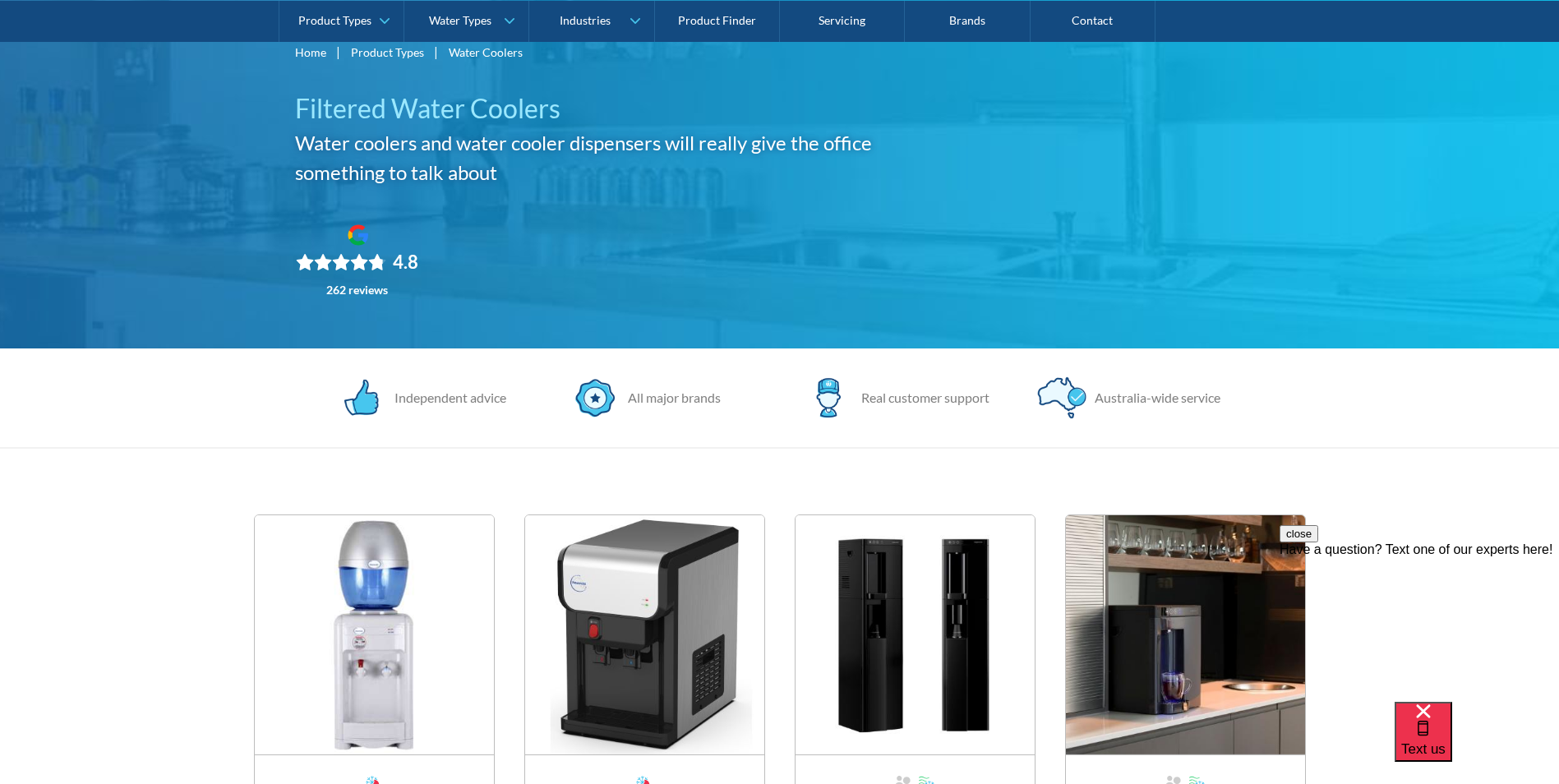
scroll to position [164, 0]
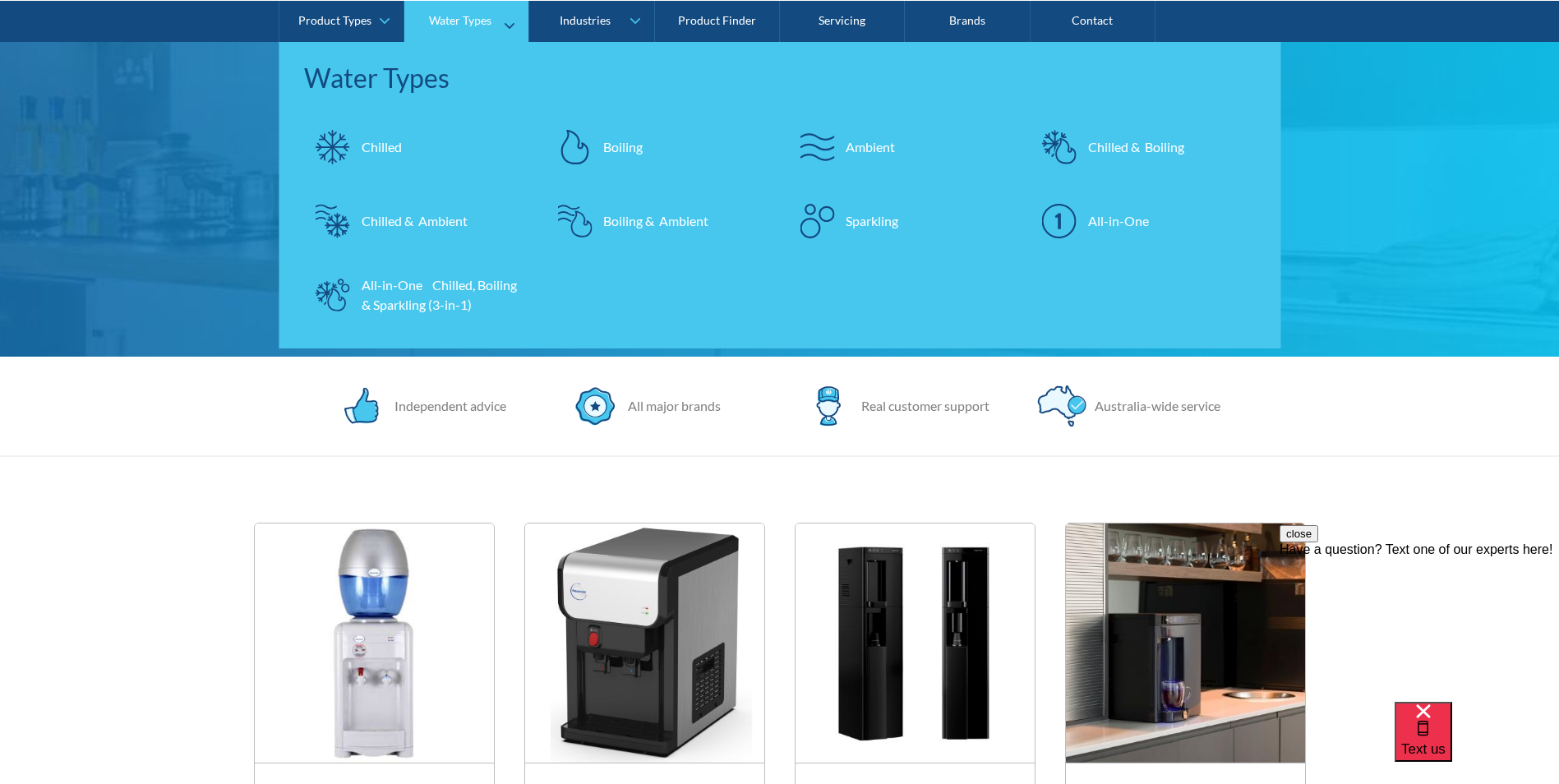
click at [381, 146] on div "Chilled" at bounding box center [382, 146] width 40 height 19
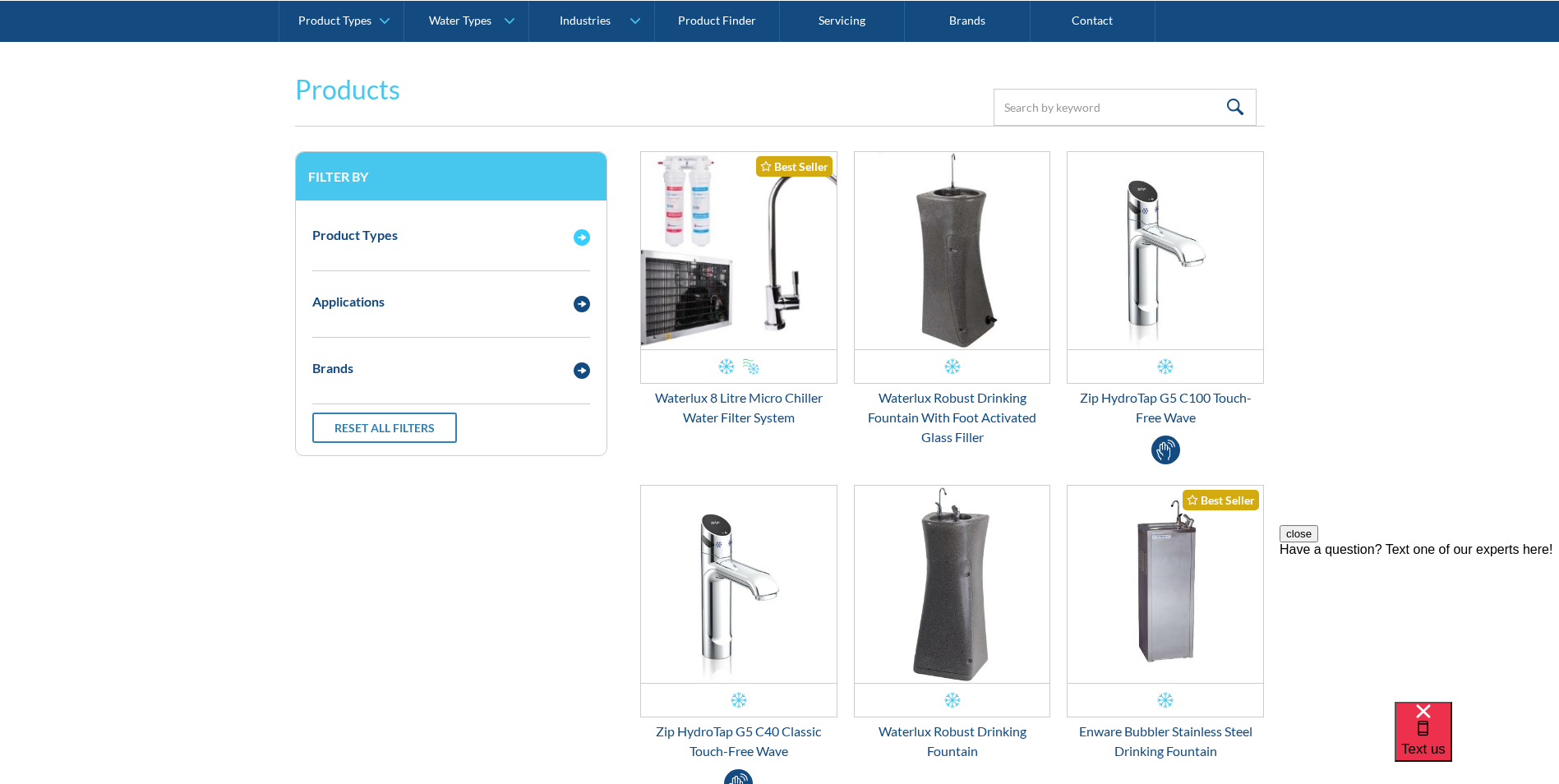
click at [583, 229] on img "Email Form 3" at bounding box center [582, 237] width 17 height 17
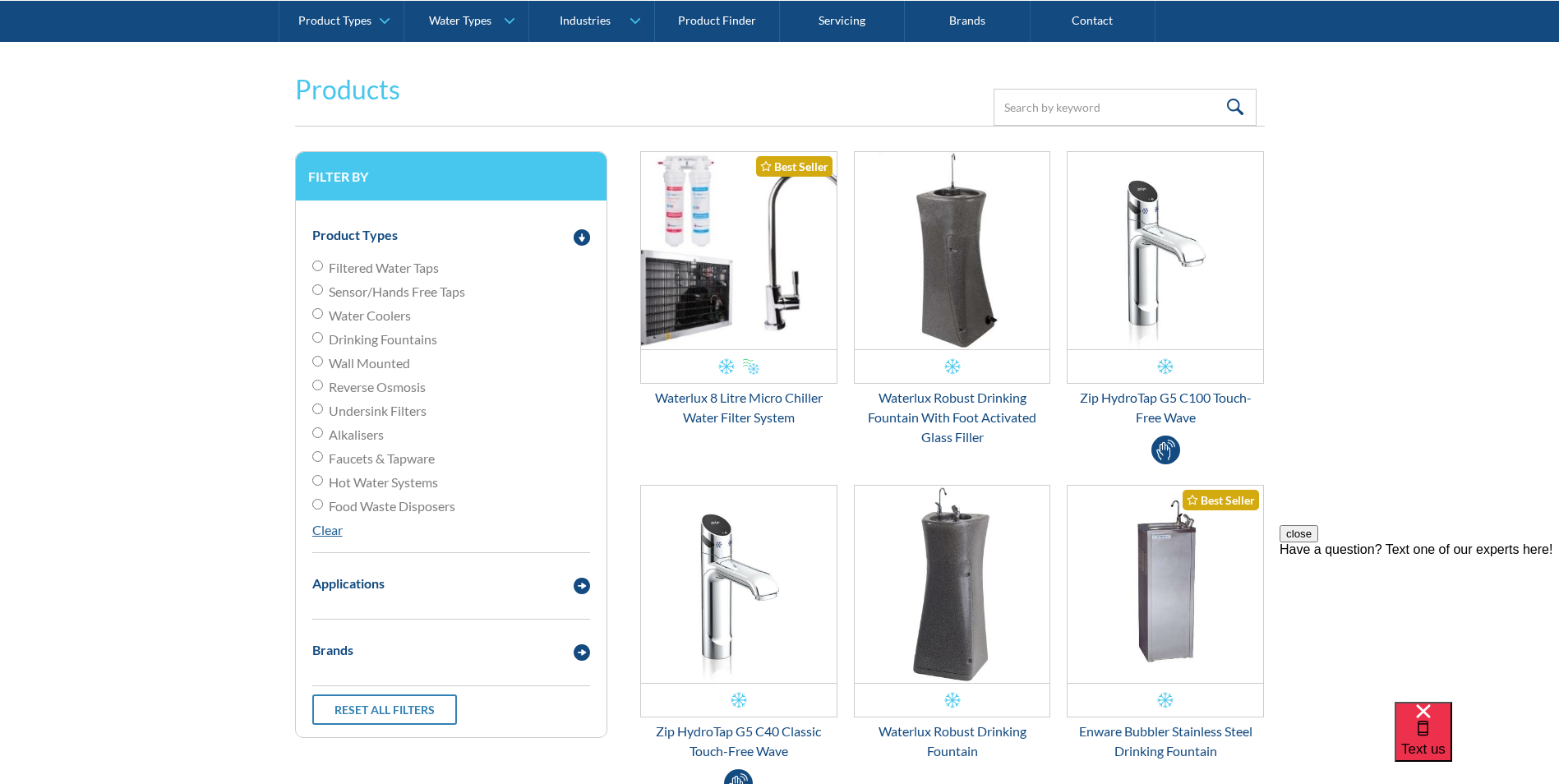
click at [314, 359] on input "Wall Mounted" at bounding box center [318, 361] width 11 height 11
radio input "true"
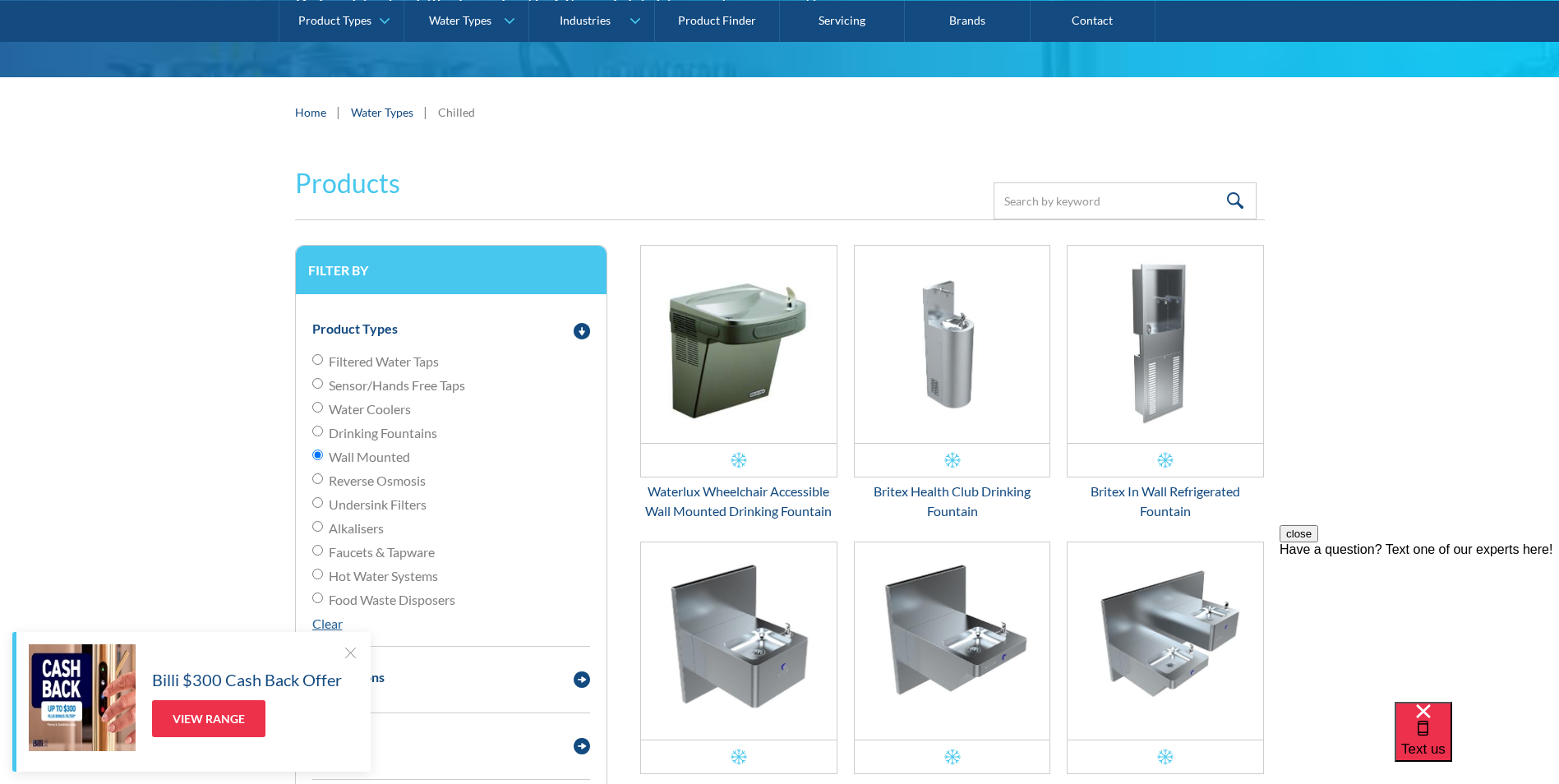
scroll to position [217, 0]
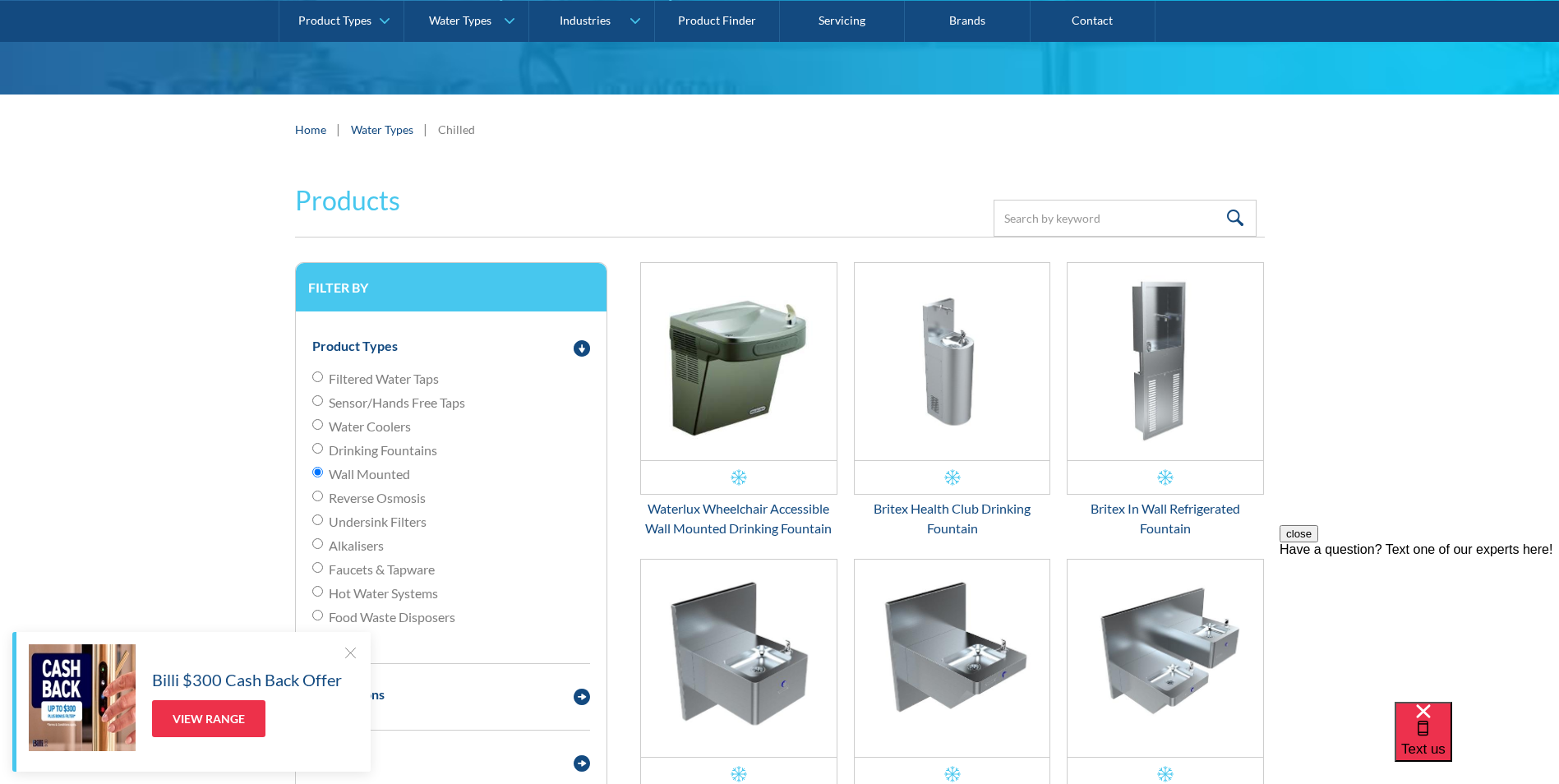
click at [316, 422] on input "Water Coolers" at bounding box center [318, 424] width 11 height 11
radio input "true"
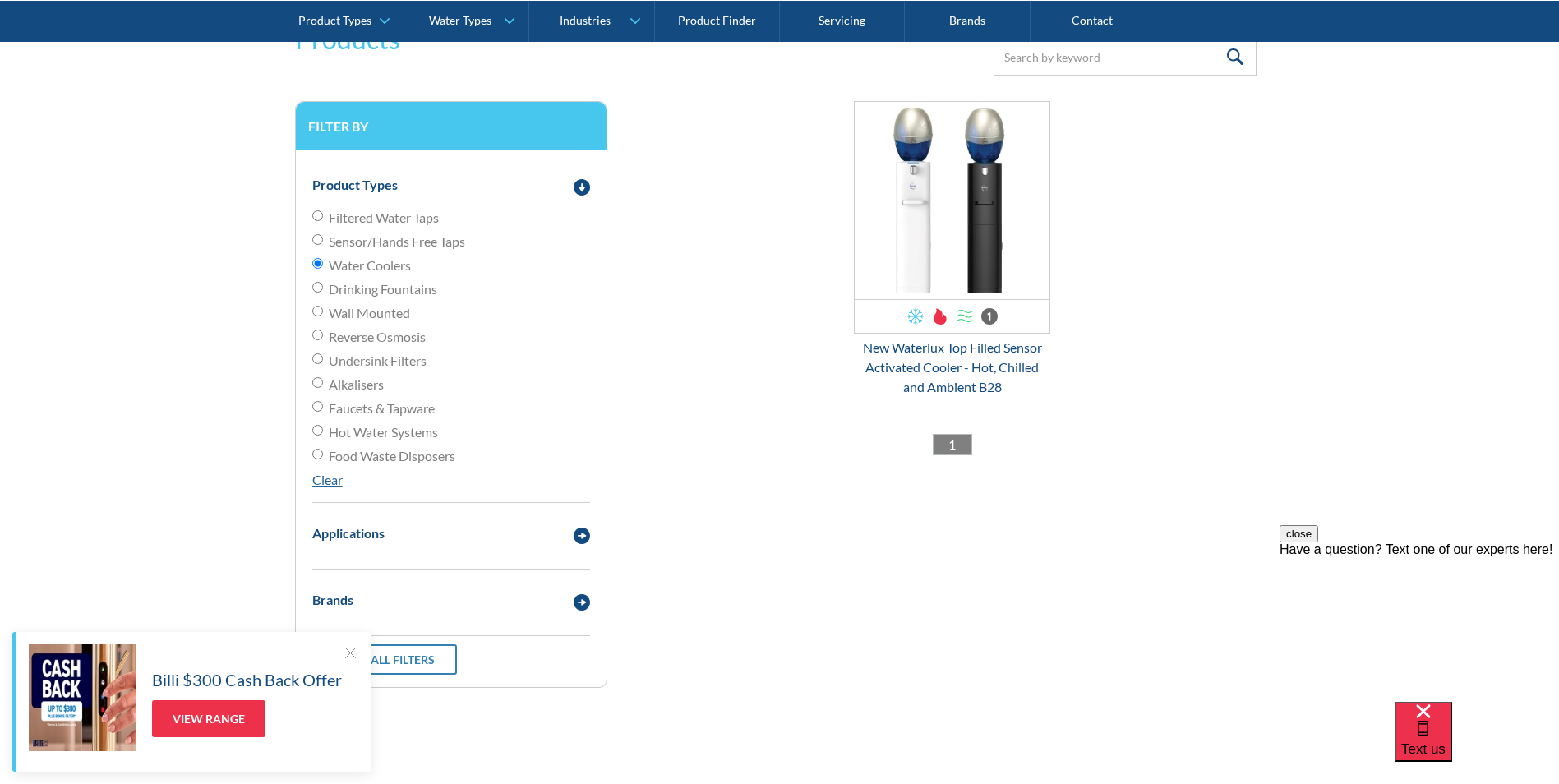
scroll to position [382, 0]
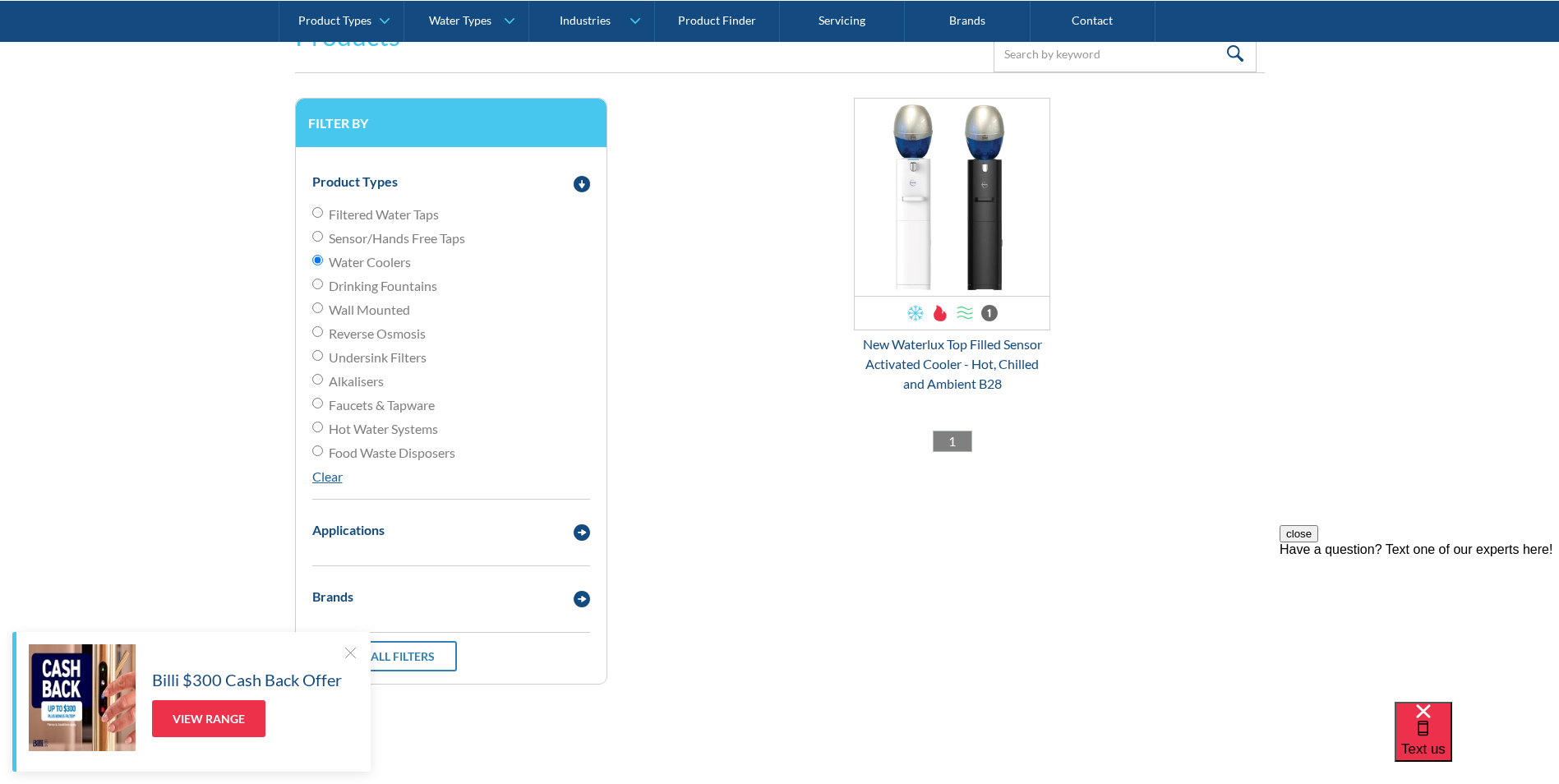
click at [311, 261] on div "Product Types Filtered Water Taps Sensor/Hands Free Taps Water Coolers Drinking…" at bounding box center [451, 416] width 311 height 537
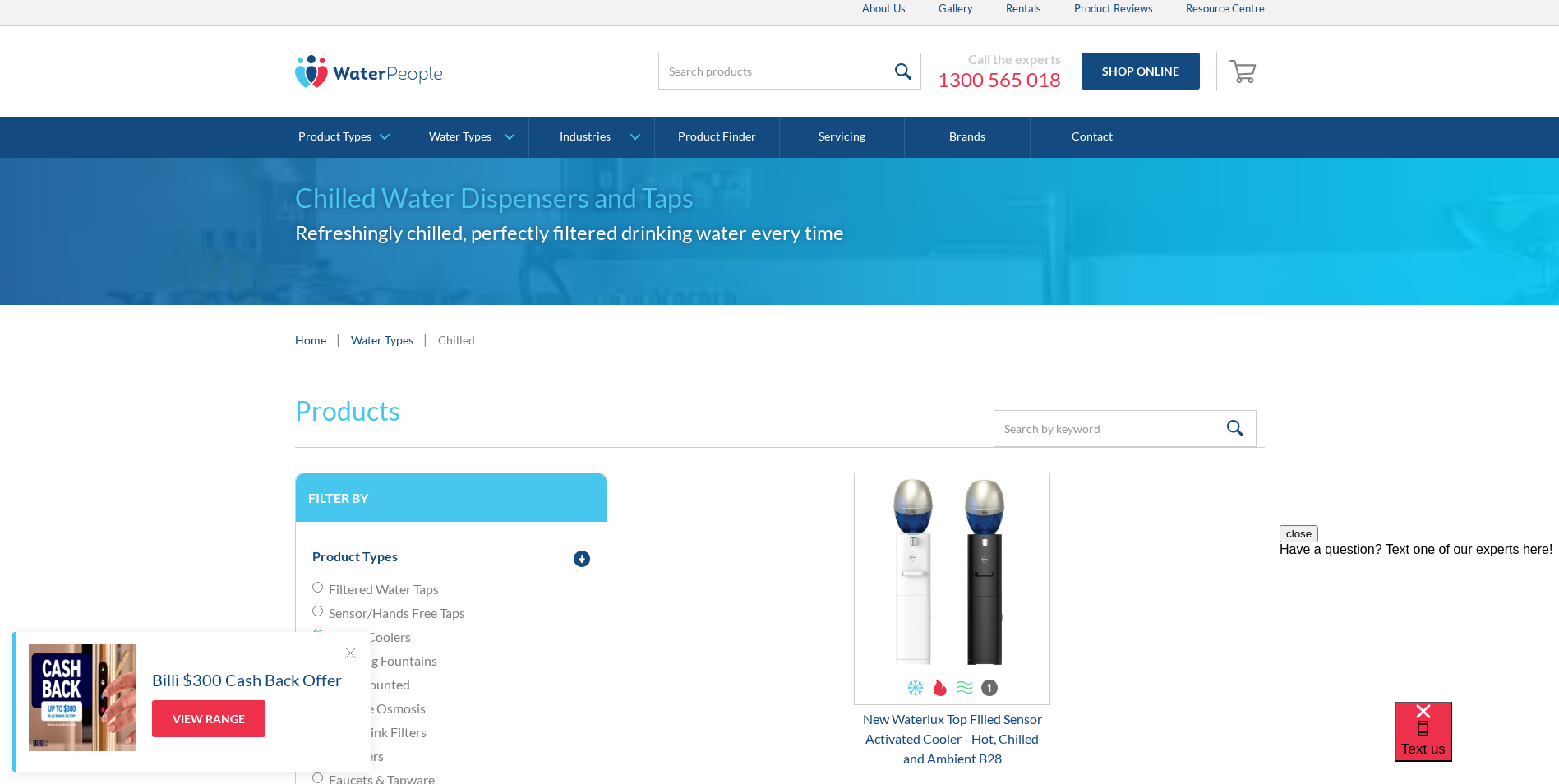
scroll to position [0, 0]
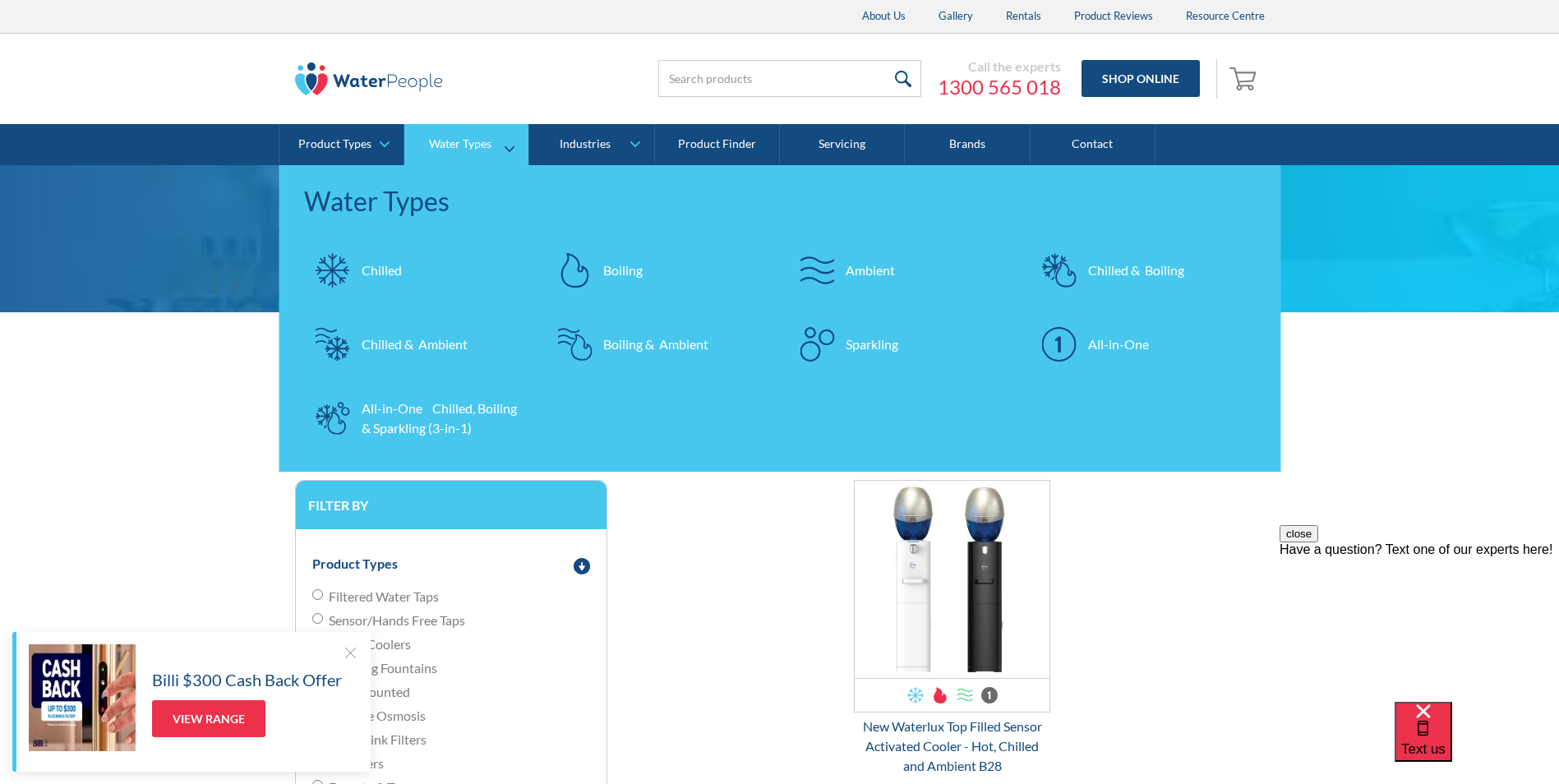
click at [390, 267] on div "Chilled" at bounding box center [382, 270] width 40 height 19
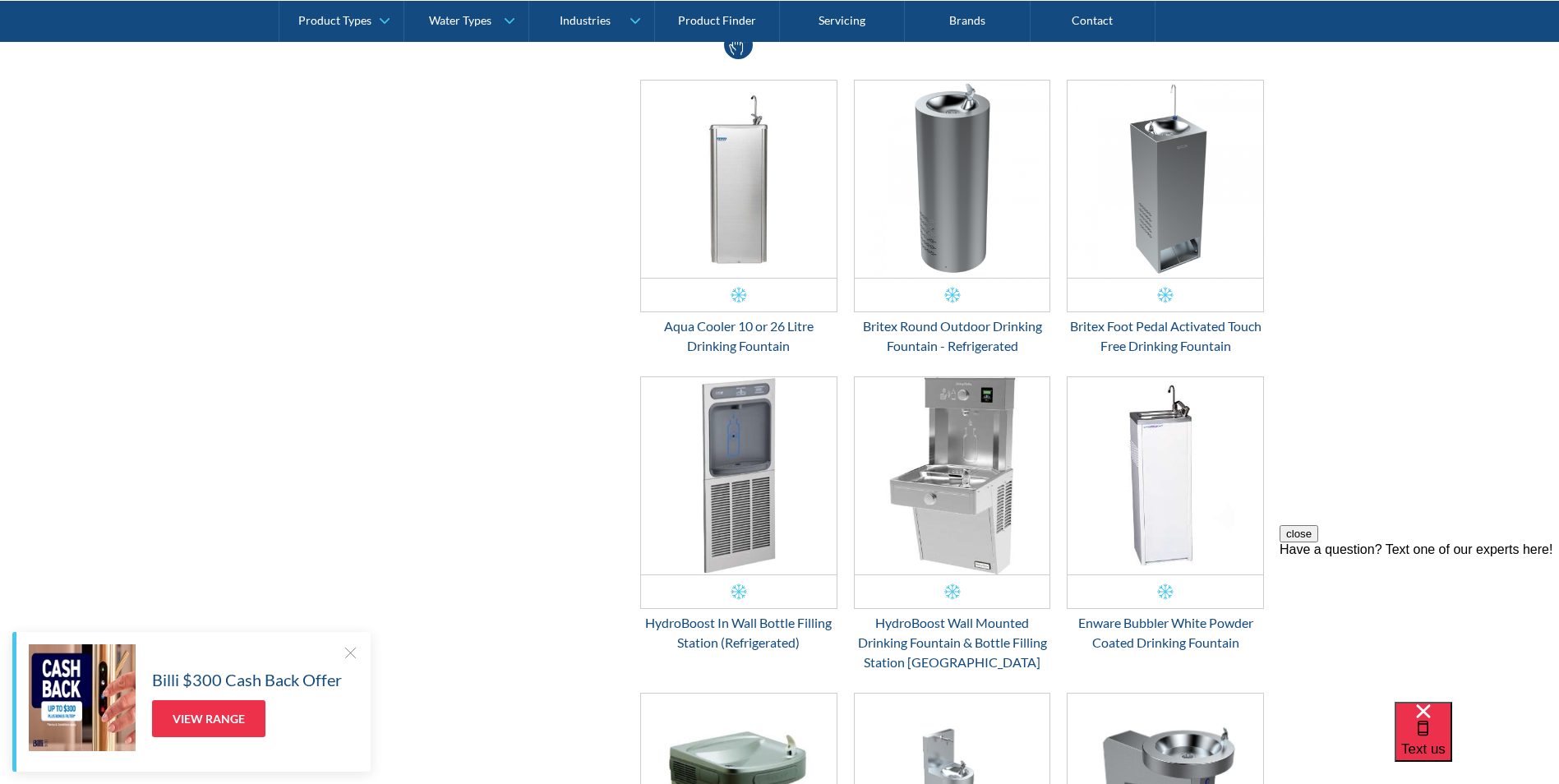
scroll to position [1068, 0]
click at [761, 647] on div "HydroBoost In Wall Bottle Filling Station (Refrigerated)" at bounding box center [739, 631] width 197 height 39
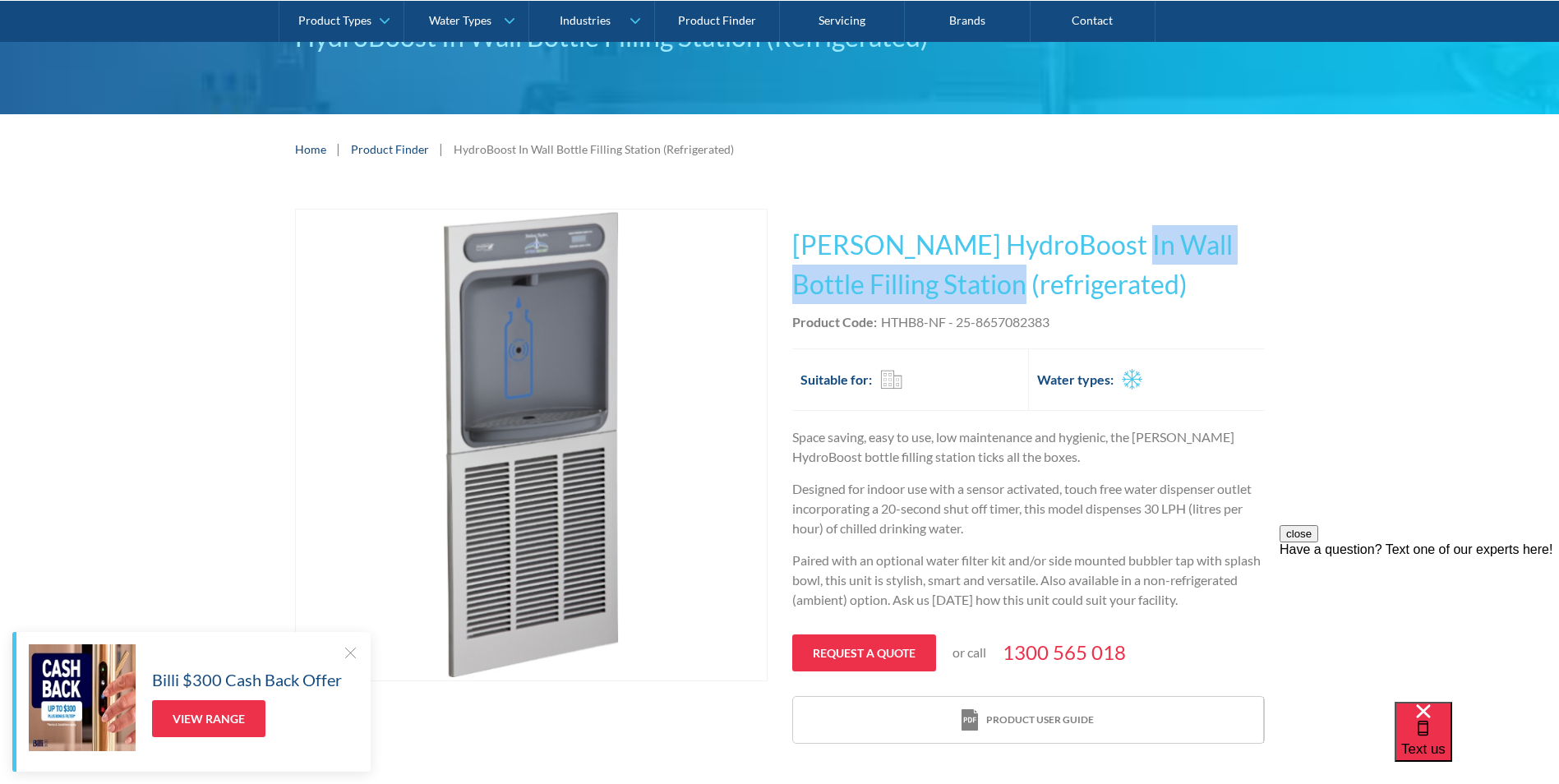
drag, startPoint x: 1099, startPoint y: 248, endPoint x: 946, endPoint y: 283, distance: 157.0
click at [946, 283] on h1 "[PERSON_NAME] HydroBoost In Wall Bottle Filling Station (refrigerated)" at bounding box center [1028, 265] width 473 height 79
copy h1 "In Wall Bottle Filling Station"
